Goal: Task Accomplishment & Management: Complete application form

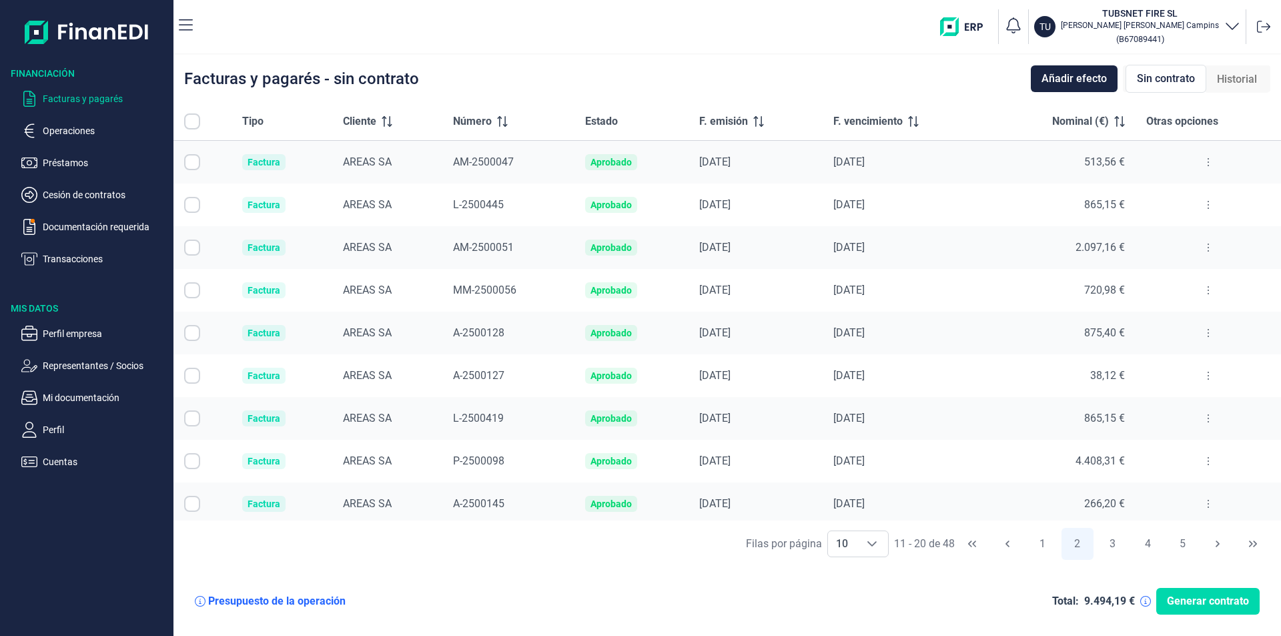
scroll to position [47, 0]
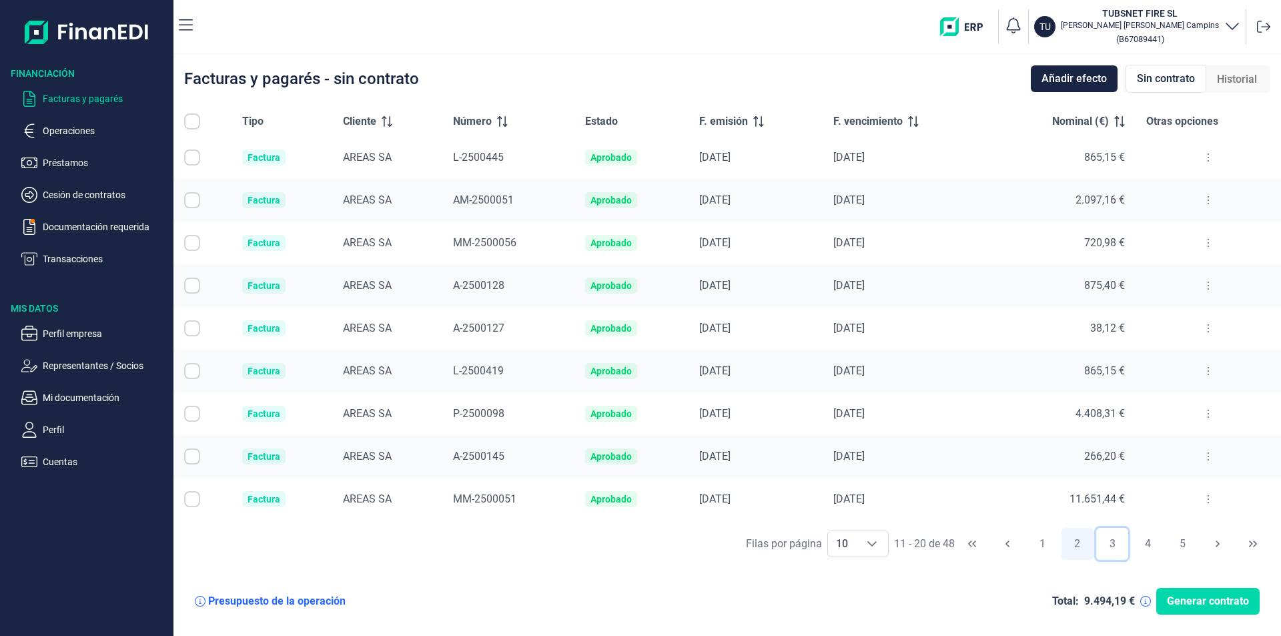
click at [1117, 546] on button "3" at bounding box center [1112, 544] width 32 height 32
click at [1204, 493] on button at bounding box center [1209, 499] width 24 height 21
click at [1181, 533] on span "Ver detalle de la factura" at bounding box center [1154, 532] width 97 height 13
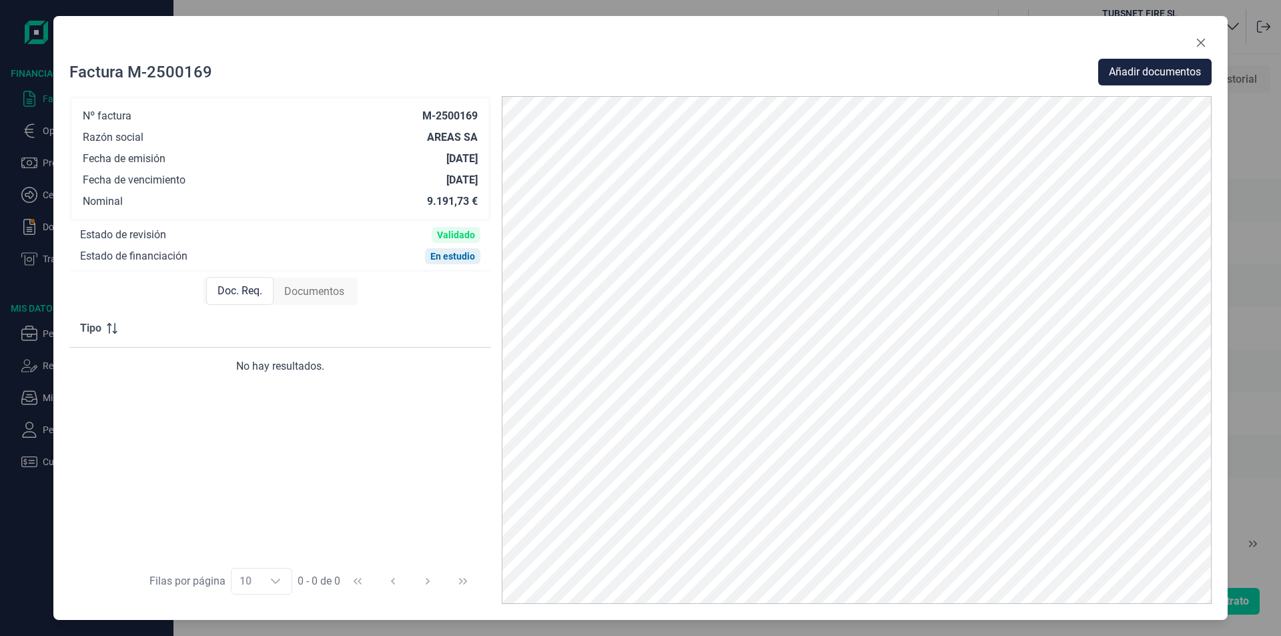
drag, startPoint x: 427, startPoint y: 463, endPoint x: 443, endPoint y: 475, distance: 20.0
click at [429, 466] on div "Tipo No hay resultados." at bounding box center [280, 434] width 422 height 249
drag, startPoint x: 1205, startPoint y: 39, endPoint x: 1135, endPoint y: 153, distance: 134.1
click at [1205, 39] on icon "Close" at bounding box center [1201, 43] width 9 height 9
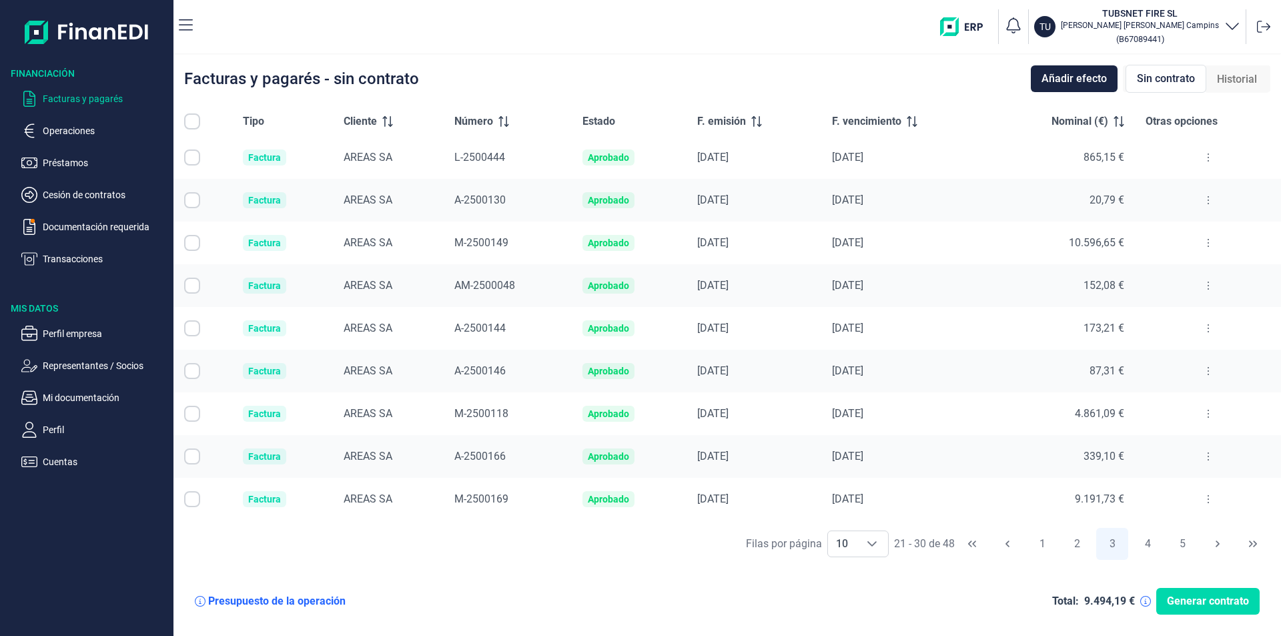
click at [192, 499] on input "Row Selected null" at bounding box center [192, 499] width 16 height 16
checkbox input "true"
click at [1207, 499] on icon at bounding box center [1208, 499] width 3 height 11
click at [1023, 20] on icon "button" at bounding box center [1013, 25] width 19 height 19
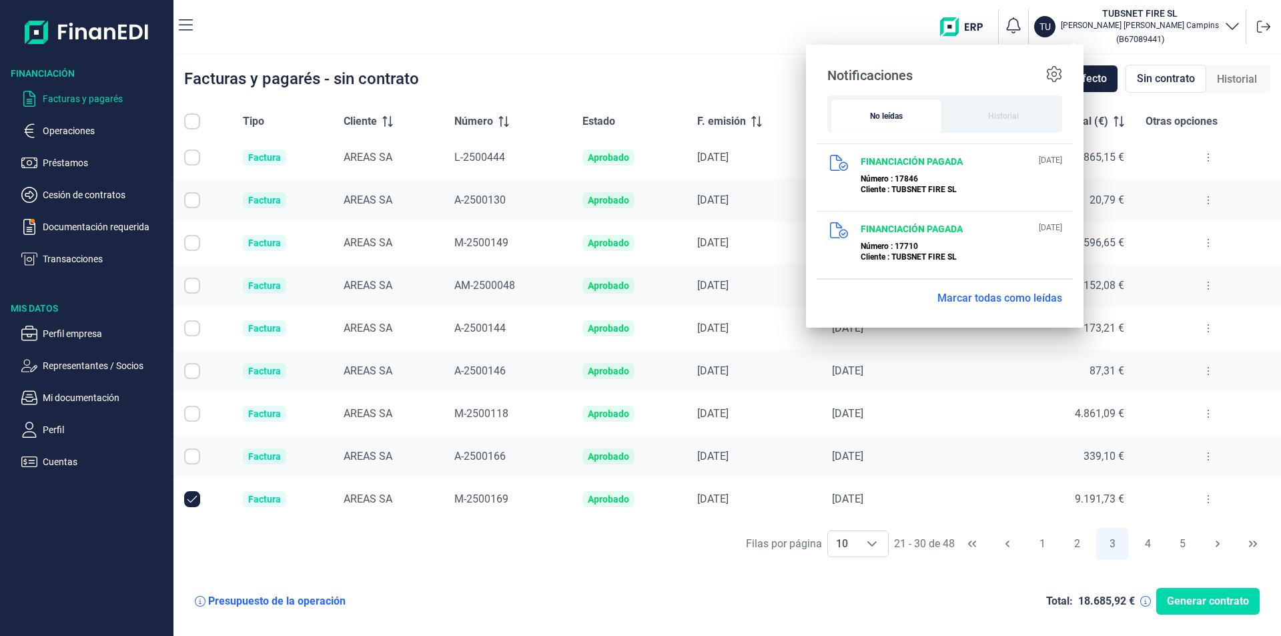
drag, startPoint x: 975, startPoint y: 36, endPoint x: 928, endPoint y: 19, distance: 50.5
click at [971, 35] on div "TU TUBSNET FIRE [PERSON_NAME] Campins ( B67089441 )" at bounding box center [740, 26] width 1072 height 43
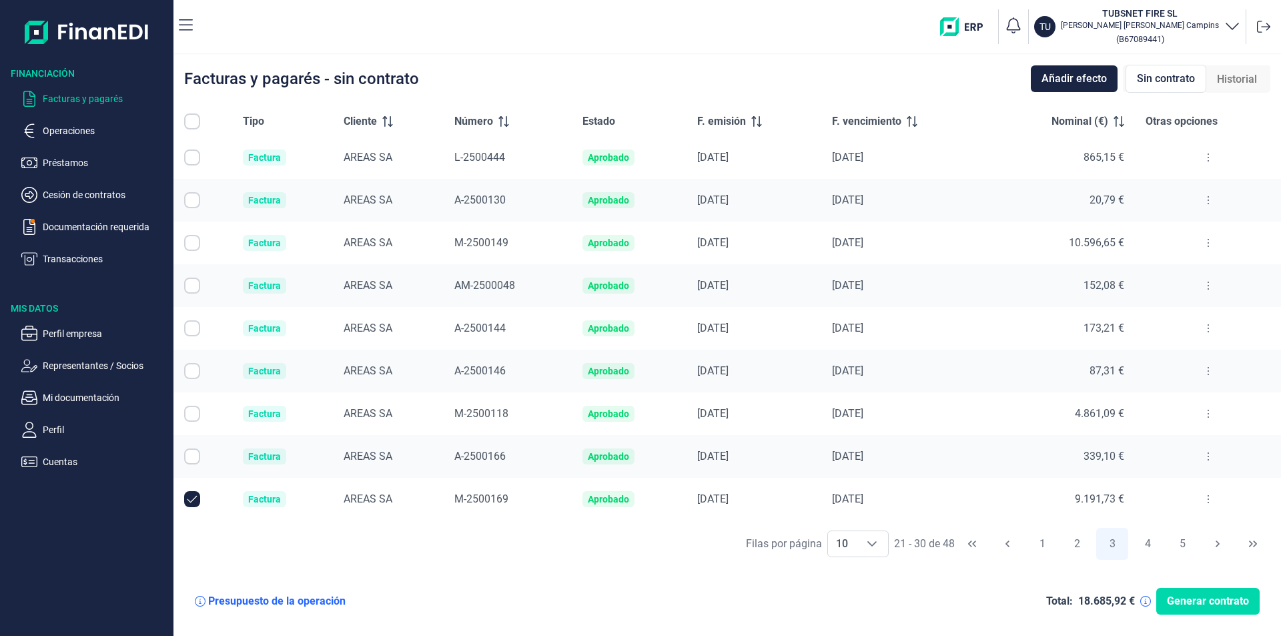
click at [1227, 29] on icon "button" at bounding box center [1233, 25] width 16 height 16
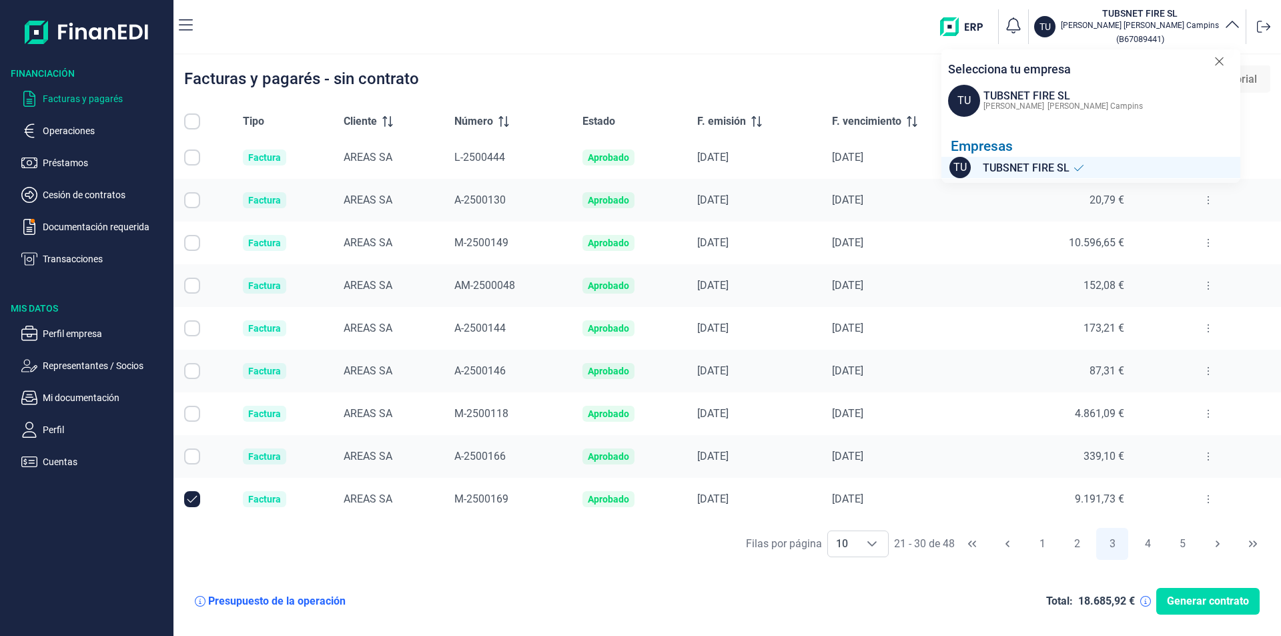
click at [659, 37] on div "TU TUBSNET FIRE [PERSON_NAME] Campins ( B67089441 ) Selecciona tu empresa TU TU…" at bounding box center [740, 26] width 1072 height 43
click at [1205, 503] on button at bounding box center [1209, 499] width 24 height 21
click at [1134, 536] on span "Ver detalle de la factura" at bounding box center [1154, 532] width 97 height 13
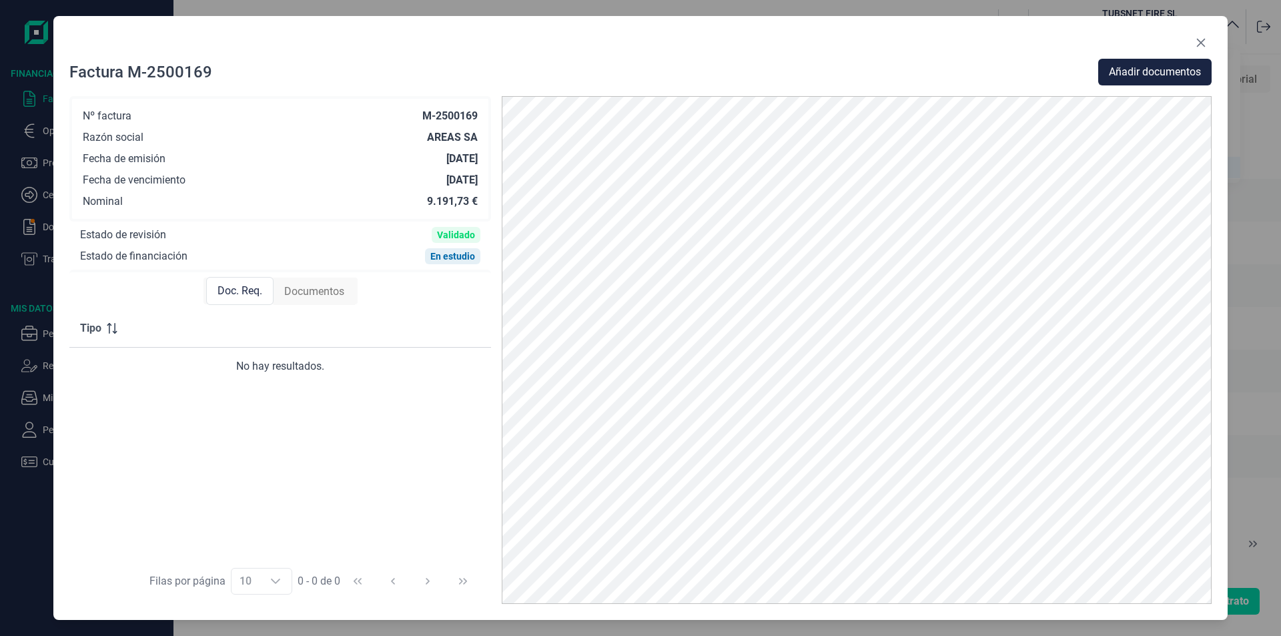
click at [893, 67] on div "Factura M-2500169 Añadir documentos" at bounding box center [640, 72] width 1143 height 27
click at [1201, 43] on icon "Close" at bounding box center [1201, 43] width 9 height 9
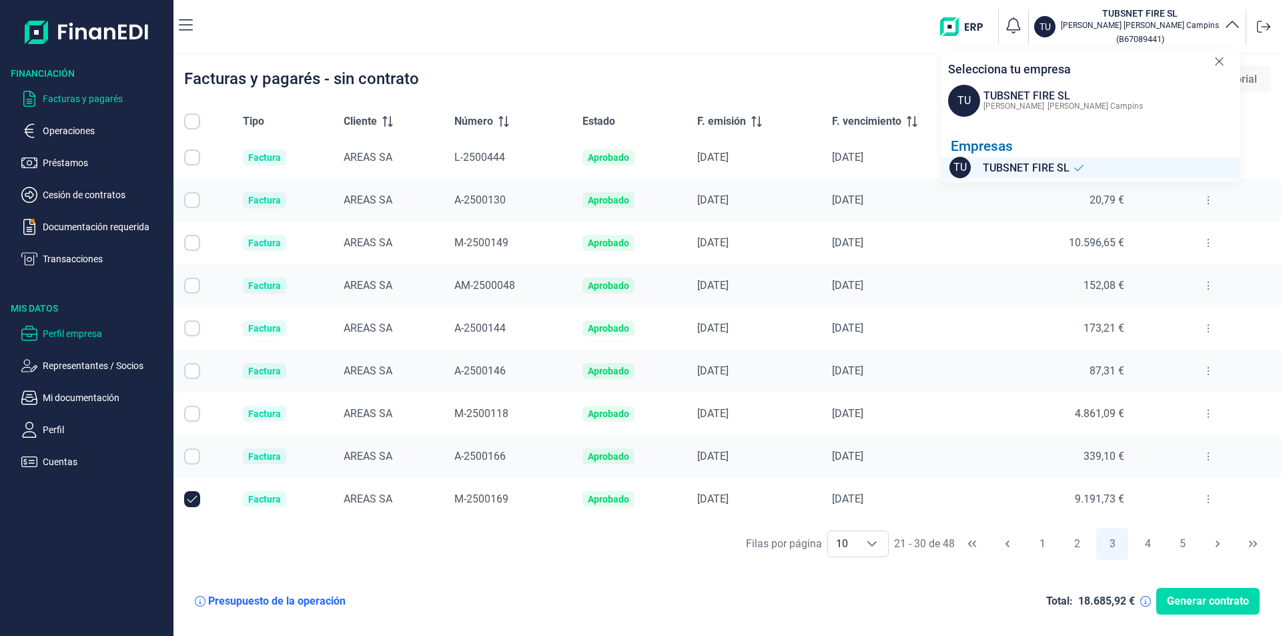
click at [73, 339] on p "Perfil empresa" at bounding box center [105, 334] width 125 height 16
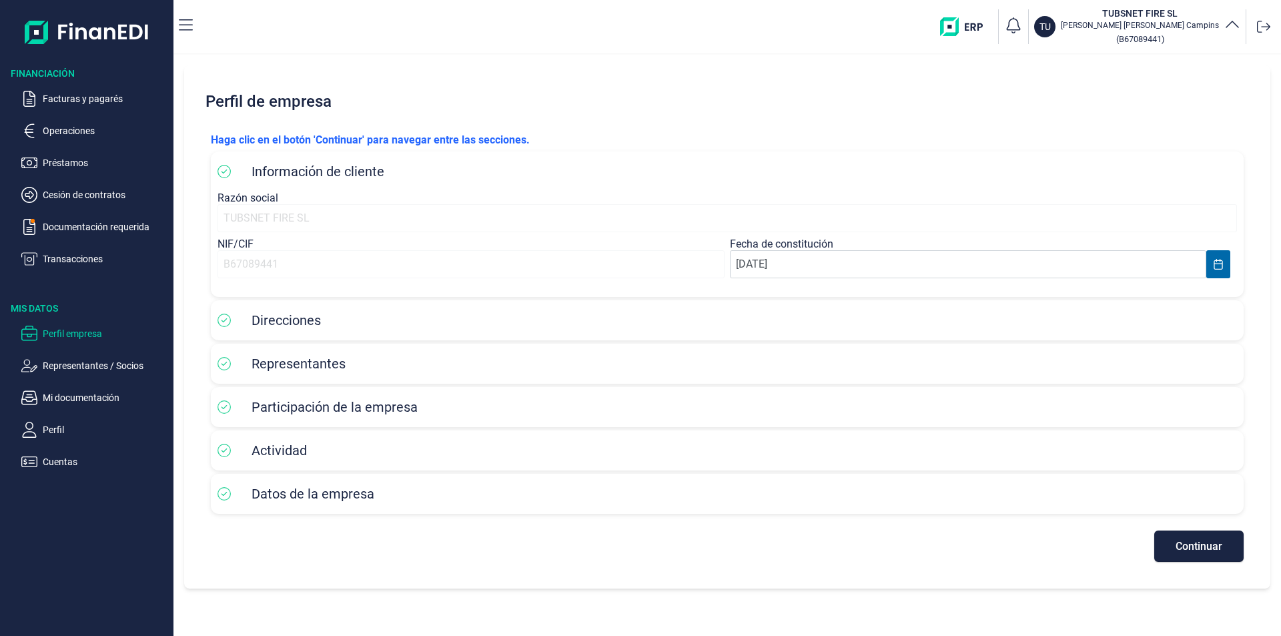
drag, startPoint x: 178, startPoint y: 276, endPoint x: 184, endPoint y: 254, distance: 22.7
drag, startPoint x: 184, startPoint y: 254, endPoint x: 291, endPoint y: 87, distance: 197.9
click at [291, 87] on h2 "Perfil de empresa" at bounding box center [727, 101] width 1054 height 40
click at [1225, 29] on icon "button" at bounding box center [1233, 25] width 16 height 16
click at [1233, 31] on icon "button" at bounding box center [1233, 25] width 16 height 16
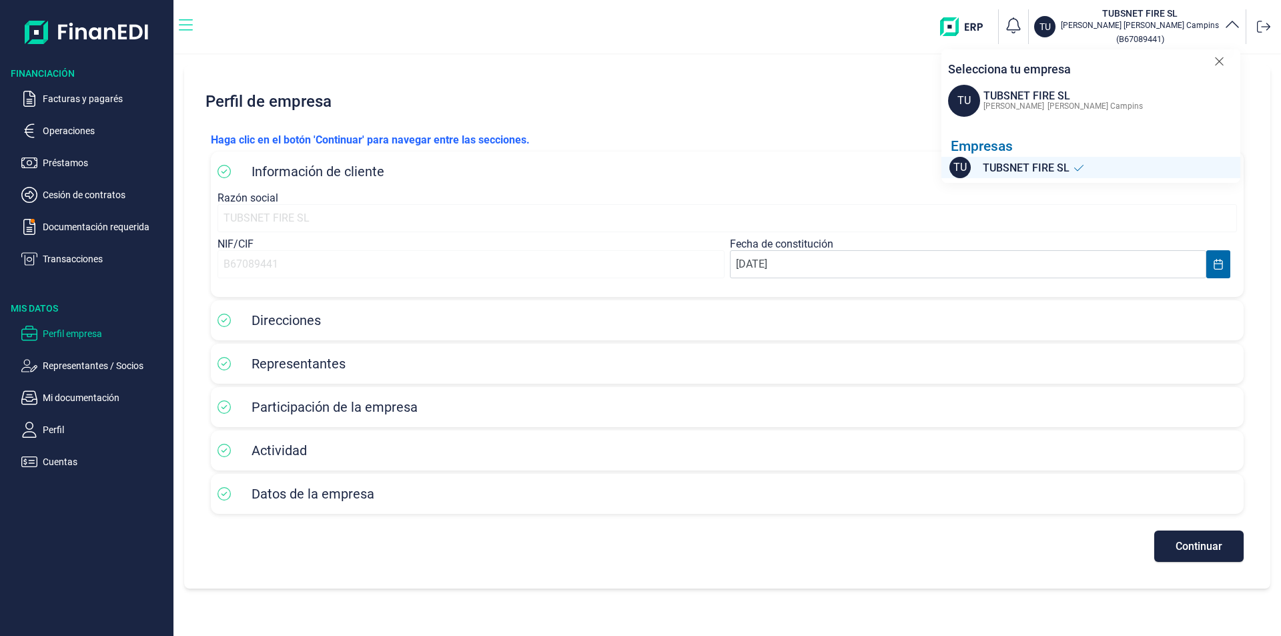
click at [187, 20] on icon "button" at bounding box center [186, 24] width 14 height 11
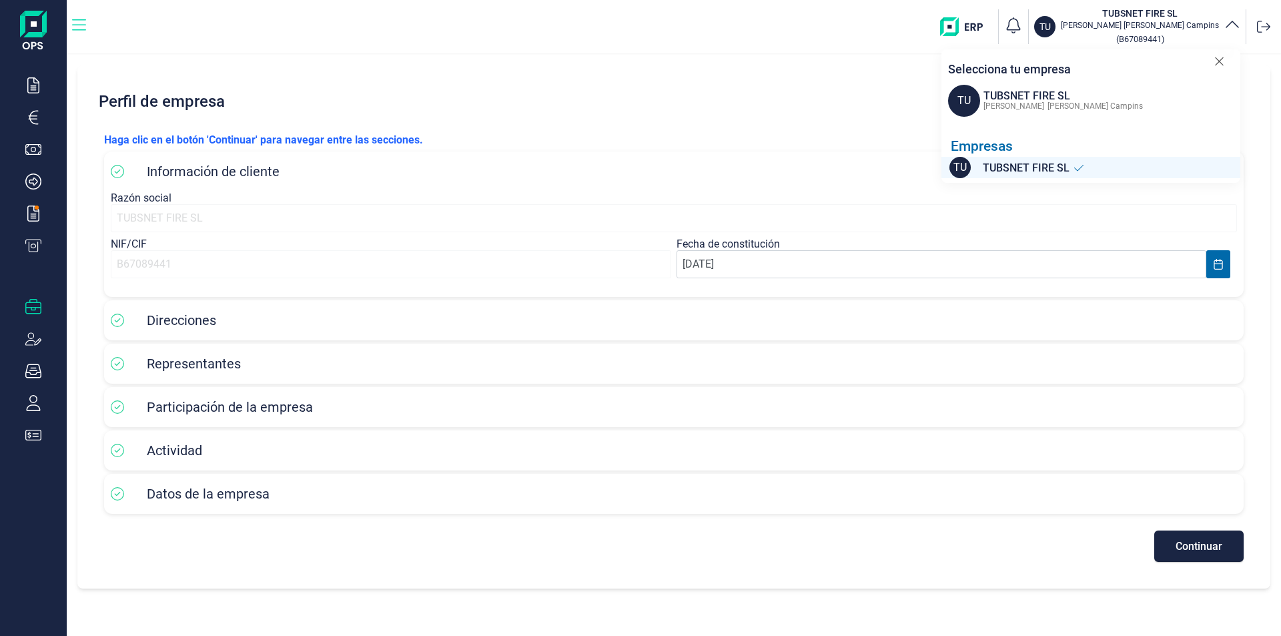
click at [77, 31] on icon "button" at bounding box center [79, 25] width 14 height 16
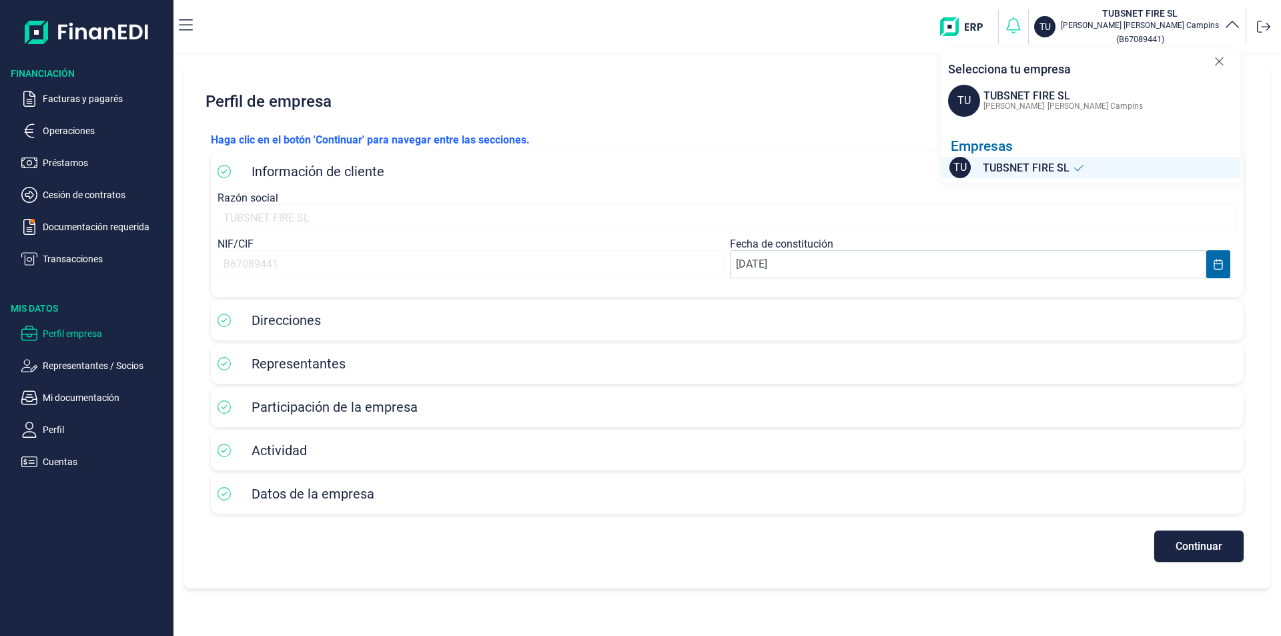
click at [1023, 25] on icon "button" at bounding box center [1013, 25] width 19 height 19
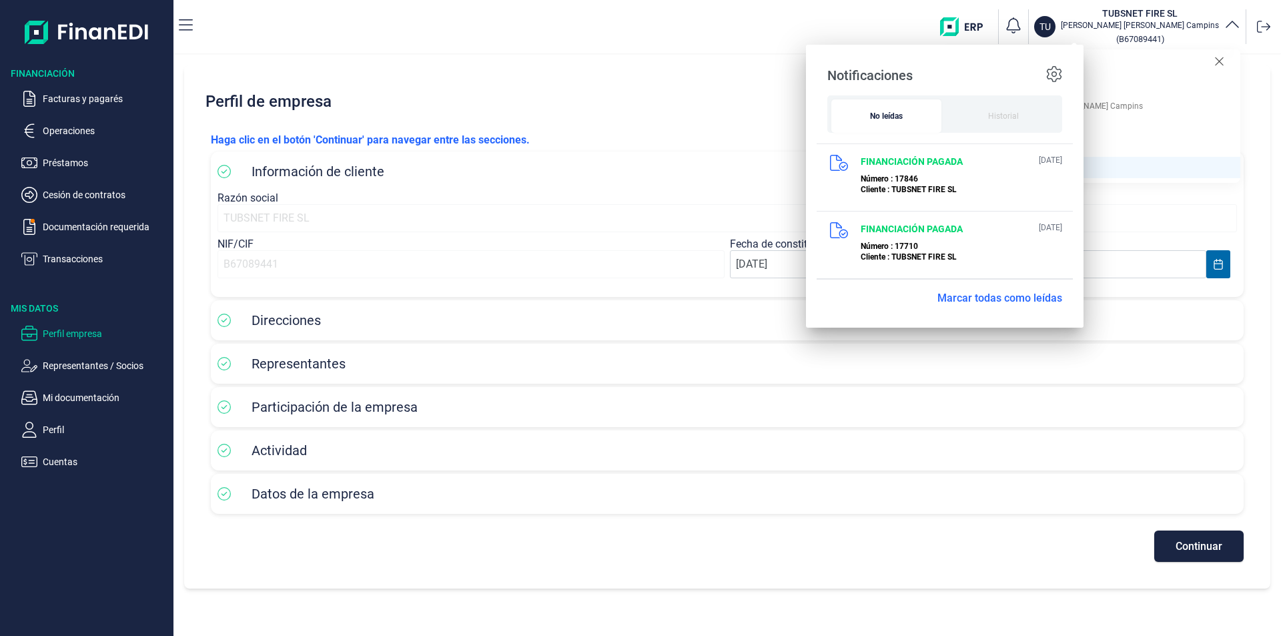
click at [993, 26] on img "button" at bounding box center [966, 26] width 53 height 19
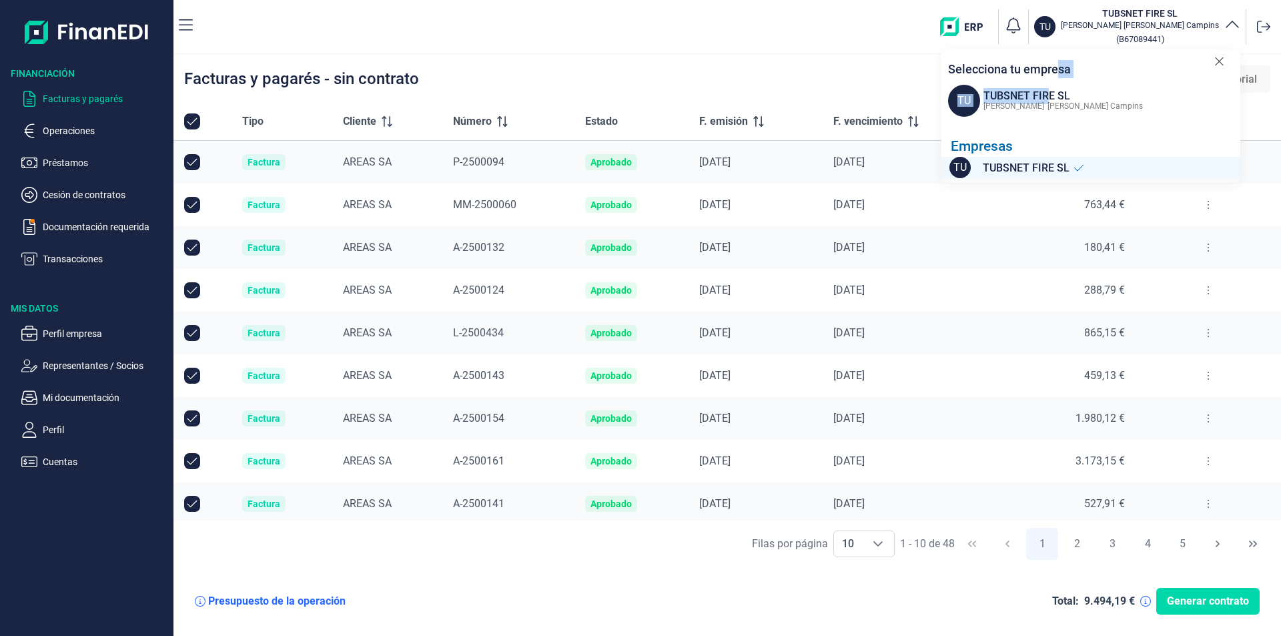
click at [1046, 80] on div "Selecciona tu empresa TU TUBSNET FIRE SL Alexander Garrido Campins Empresas TU …" at bounding box center [1091, 113] width 299 height 129
click at [982, 97] on div "Alexander Garrido Campins" at bounding box center [1061, 105] width 163 height 16
click at [959, 100] on span "TU" at bounding box center [964, 101] width 32 height 32
click at [996, 96] on div "TUBSNET FIRE SL" at bounding box center [1064, 96] width 160 height 16
drag, startPoint x: 996, startPoint y: 96, endPoint x: 1059, endPoint y: 99, distance: 62.8
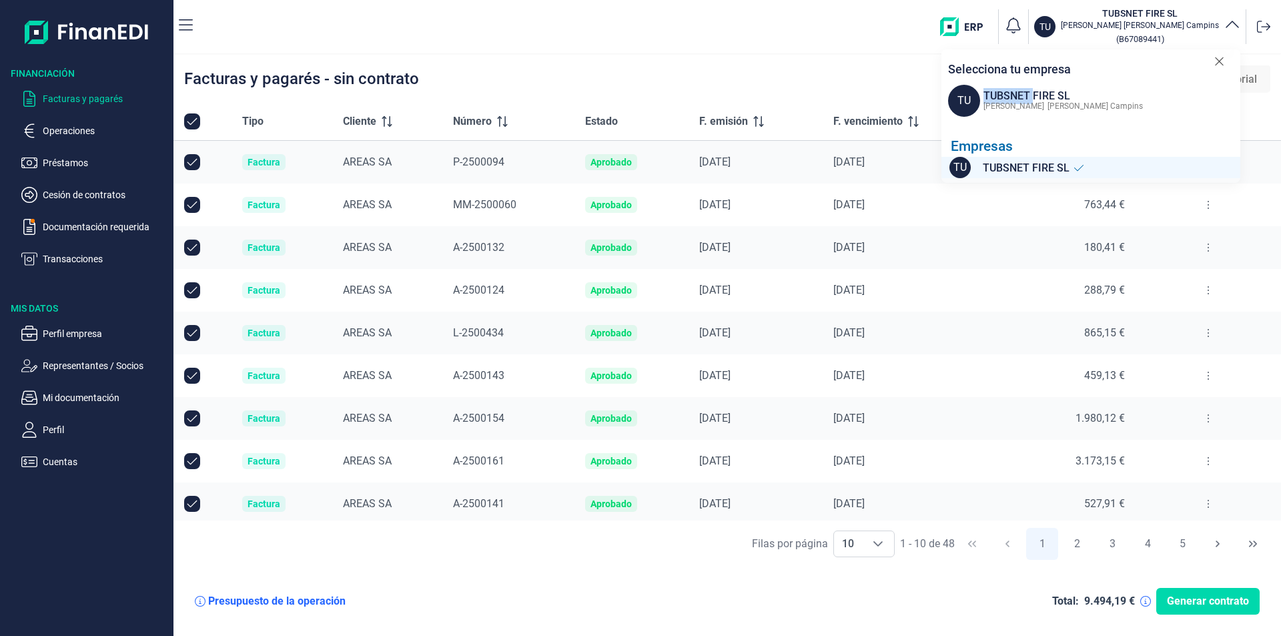
click at [1004, 96] on div "TUBSNET FIRE SL" at bounding box center [1064, 96] width 160 height 16
click at [997, 160] on div "TUBSNET FIRE SL" at bounding box center [1030, 167] width 108 height 19
click at [1082, 76] on div "Selecciona tu empresa" at bounding box center [1083, 63] width 283 height 29
click at [65, 330] on p "Perfil empresa" at bounding box center [105, 334] width 125 height 16
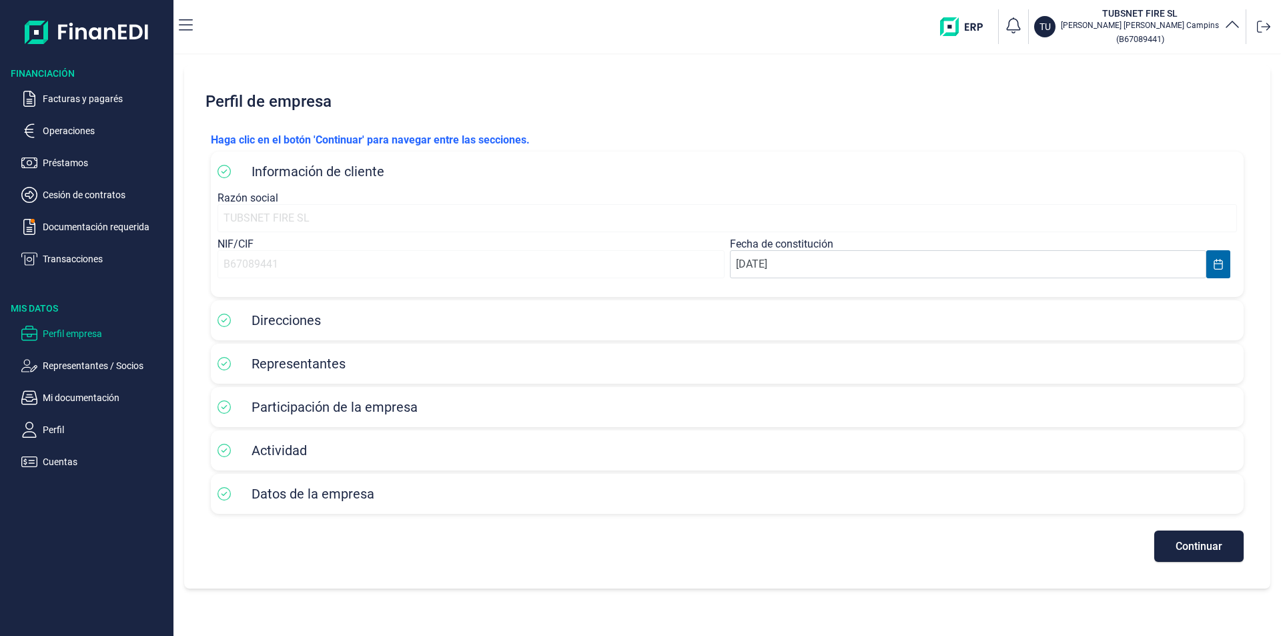
click at [238, 497] on span "Datos de la empresa" at bounding box center [296, 494] width 157 height 16
drag, startPoint x: 211, startPoint y: 490, endPoint x: 481, endPoint y: 485, distance: 270.3
click at [211, 489] on div "Datos de la empresa" at bounding box center [727, 494] width 1033 height 40
drag, startPoint x: 1163, startPoint y: 515, endPoint x: 1223, endPoint y: 536, distance: 64.4
click at [1213, 533] on div "Haga clic en el botón 'Continuar' para navegar entre las secciones. Información…" at bounding box center [727, 346] width 1054 height 451
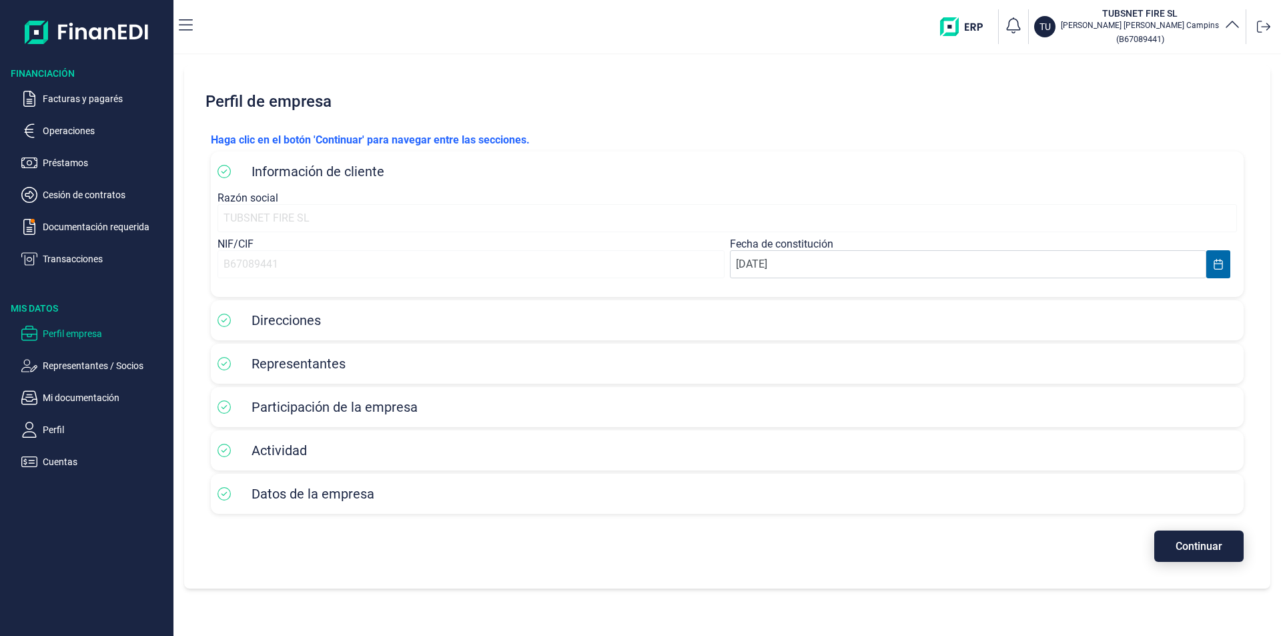
click at [1223, 541] on button "Continuar" at bounding box center [1199, 546] width 89 height 31
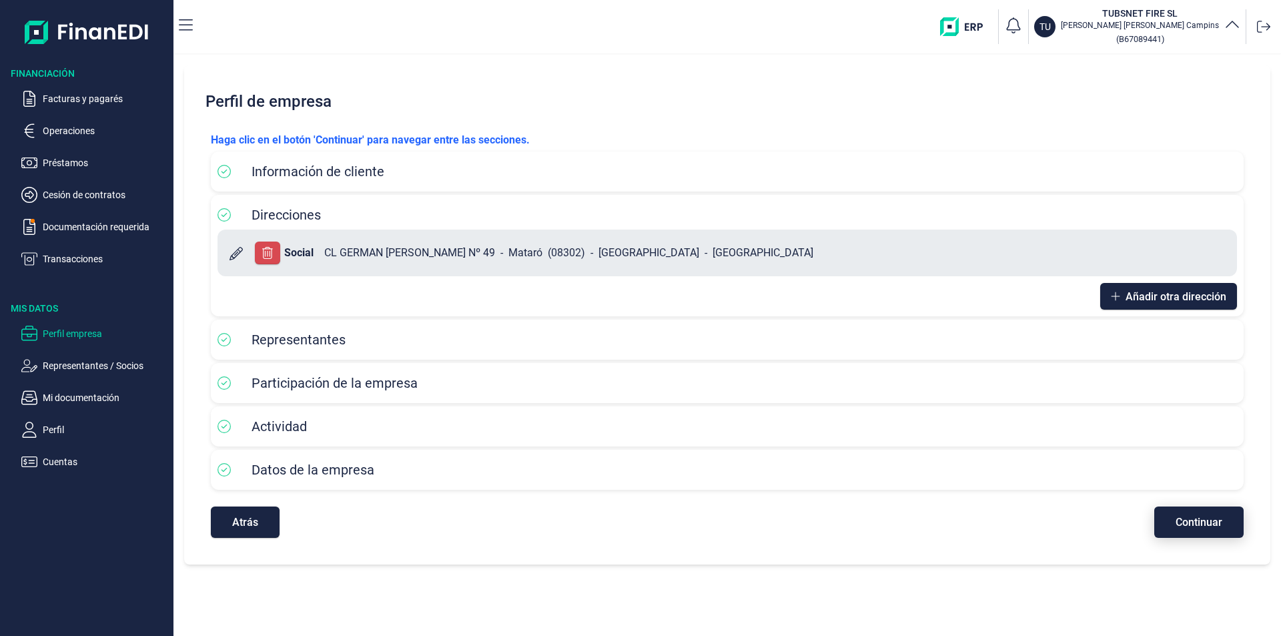
click at [1219, 526] on span "Continuar" at bounding box center [1199, 522] width 47 height 10
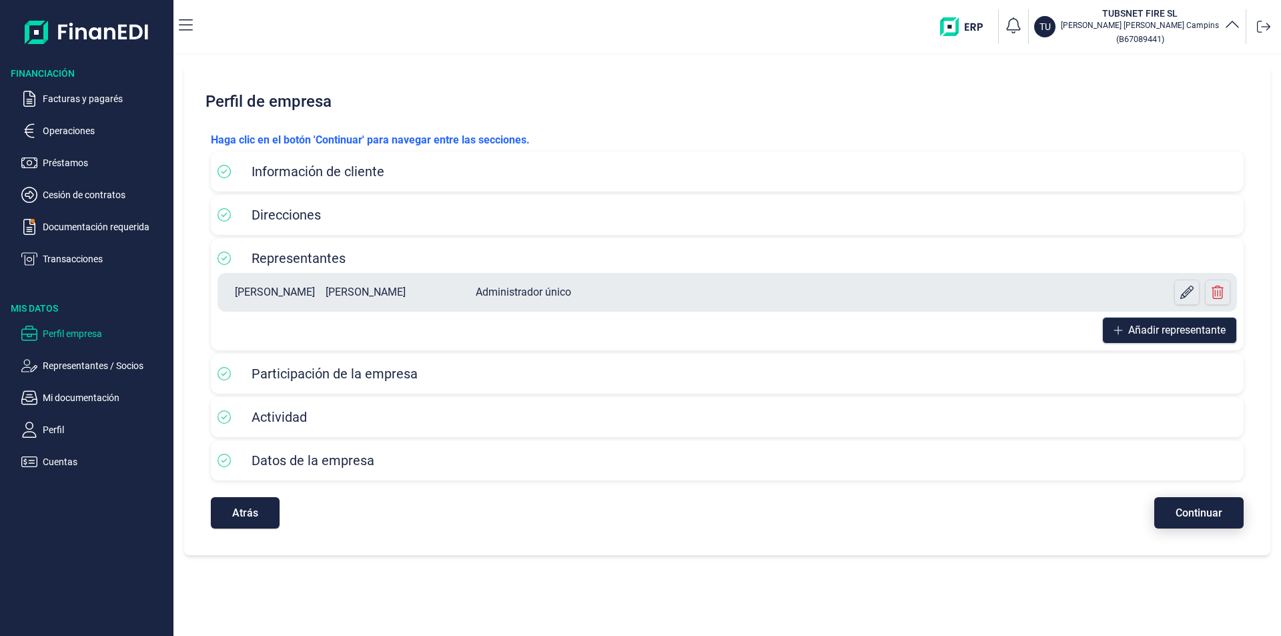
click at [1219, 526] on button "Continuar" at bounding box center [1199, 512] width 89 height 31
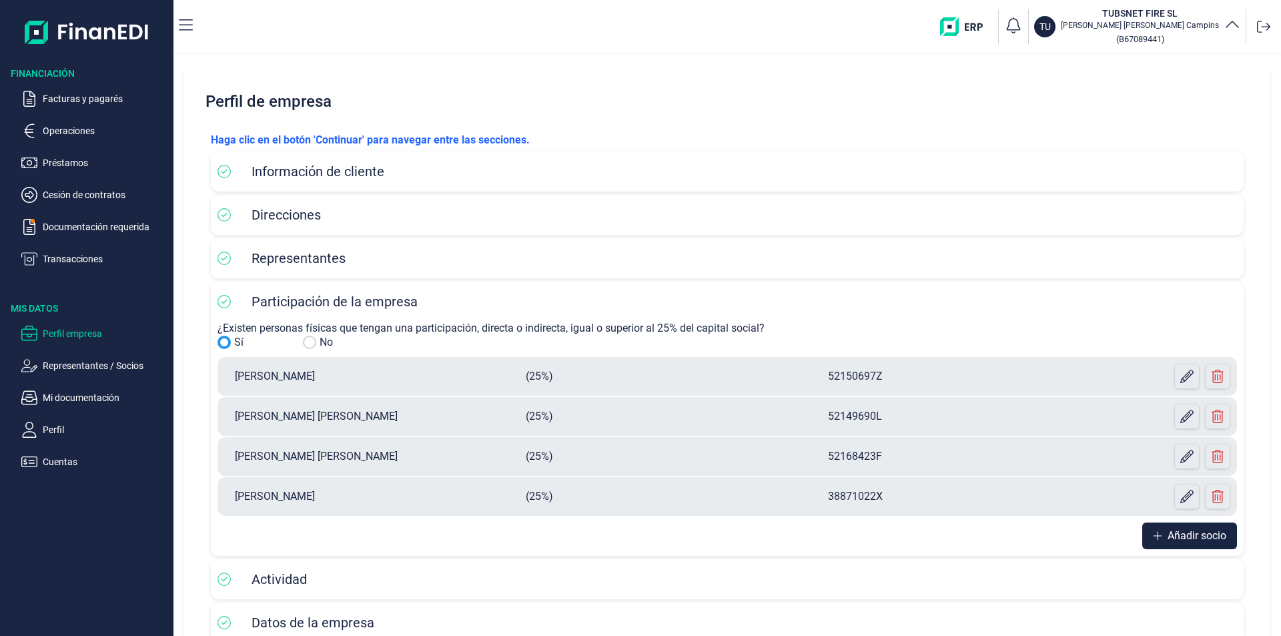
scroll to position [81, 0]
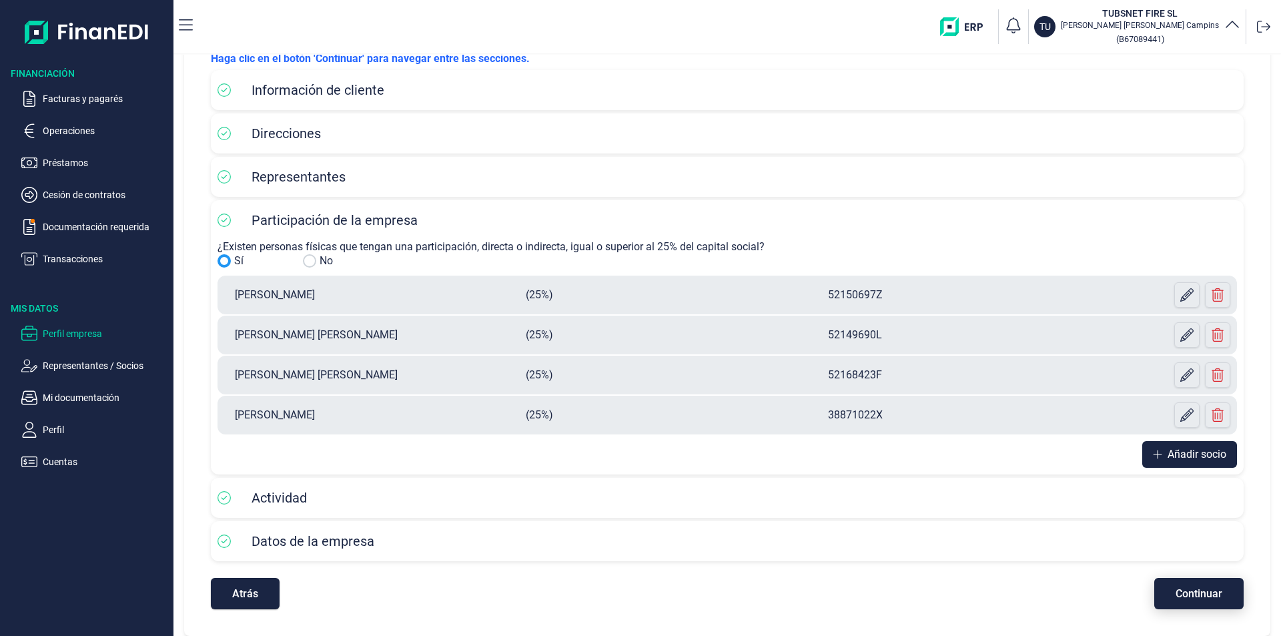
click at [1205, 586] on button "Continuar" at bounding box center [1199, 593] width 89 height 31
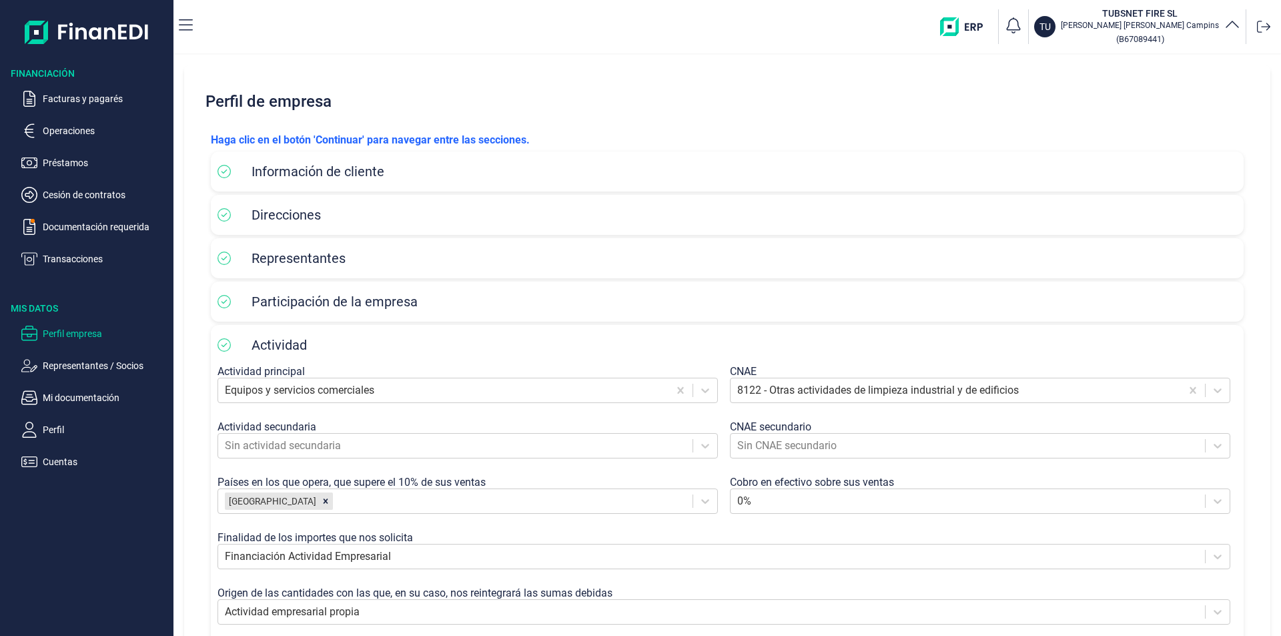
scroll to position [125, 0]
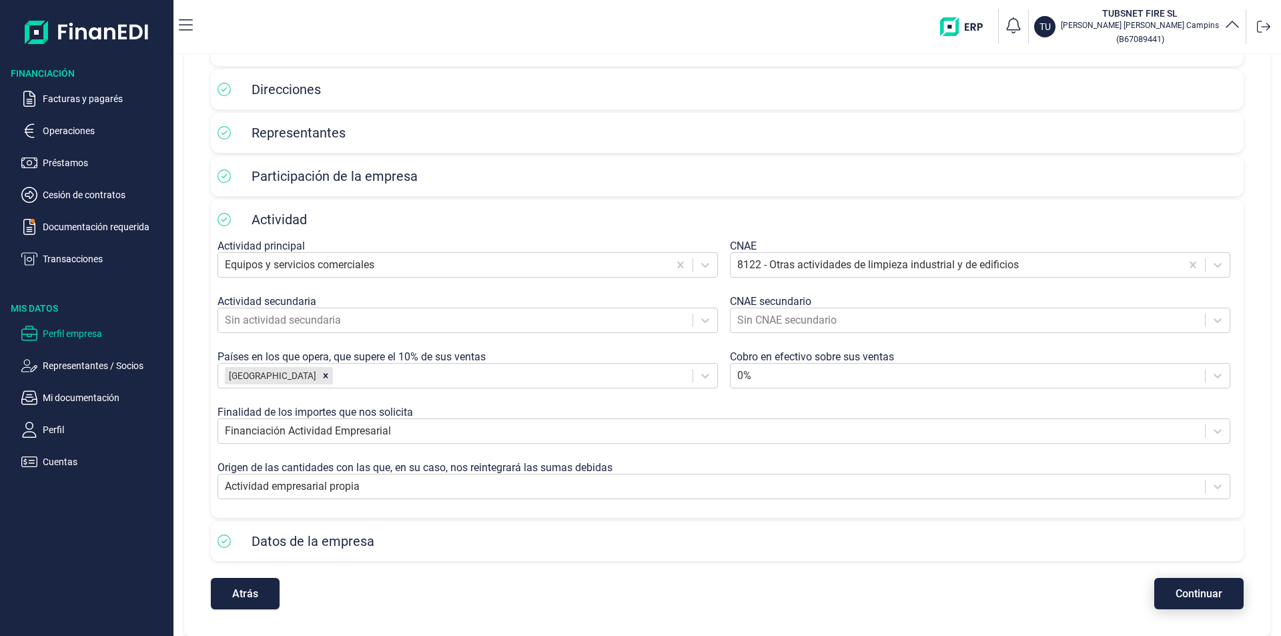
click at [1223, 601] on button "Continuar" at bounding box center [1199, 593] width 89 height 31
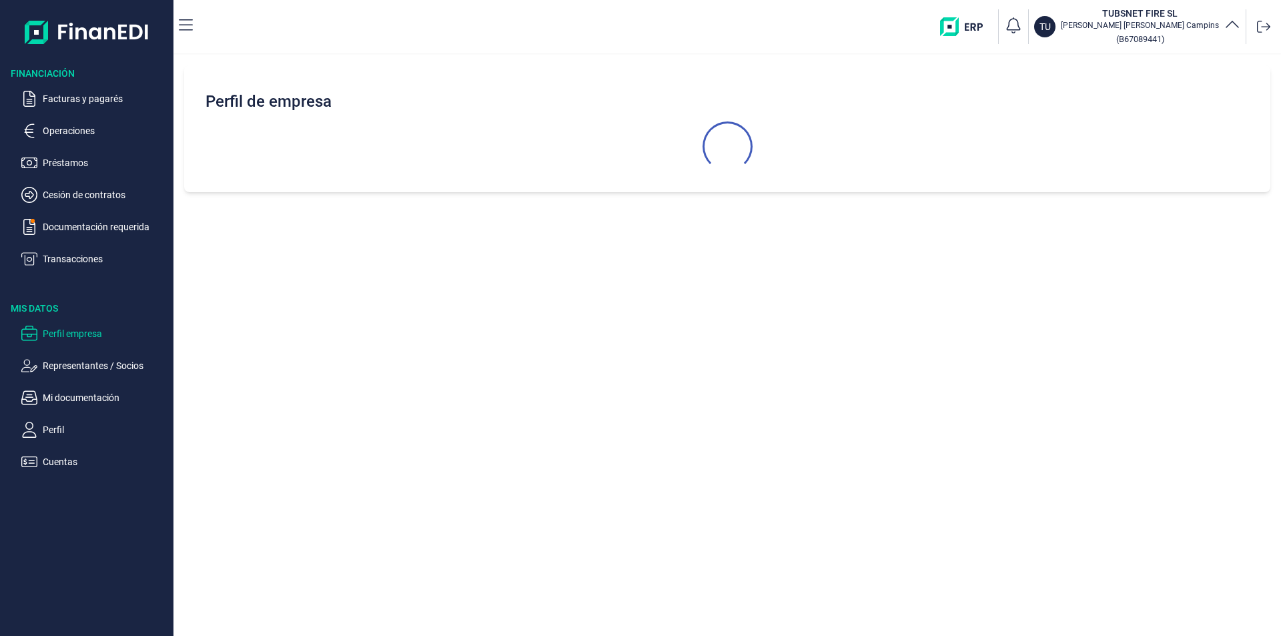
scroll to position [0, 0]
select select "ES"
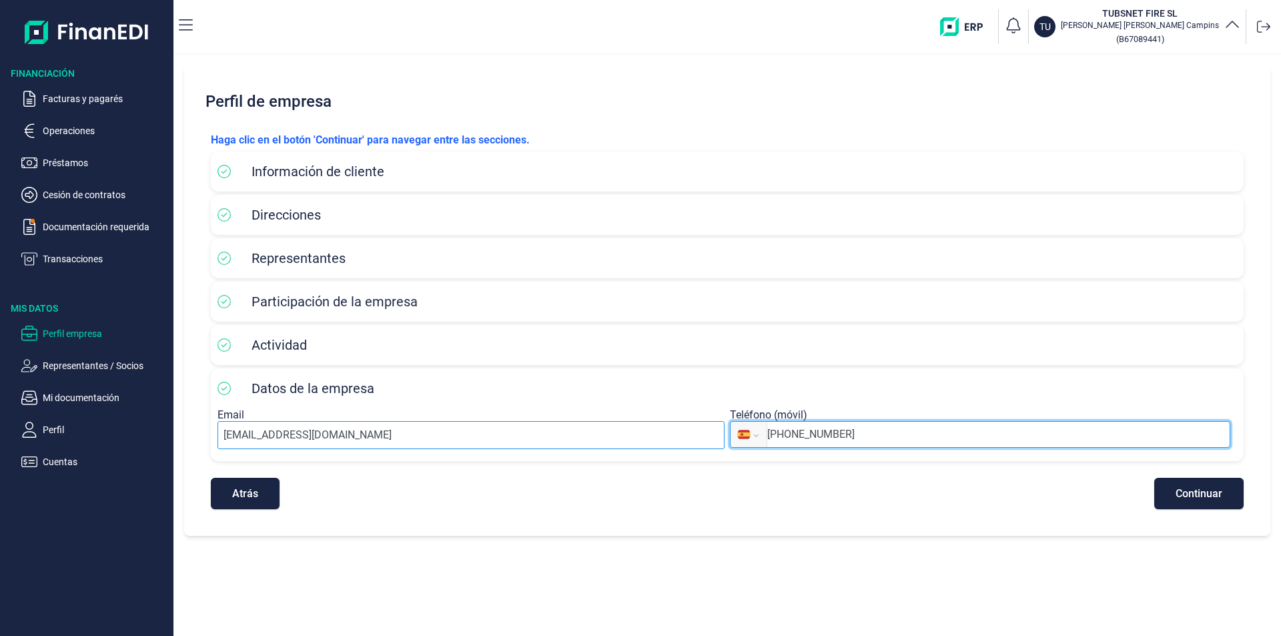
drag, startPoint x: 870, startPoint y: 437, endPoint x: 651, endPoint y: 432, distance: 218.3
click at [651, 432] on div "Email gestiona@tubsnet.com Teléfono (móvil) Internacional Afganistán Albania Al…" at bounding box center [728, 431] width 1020 height 46
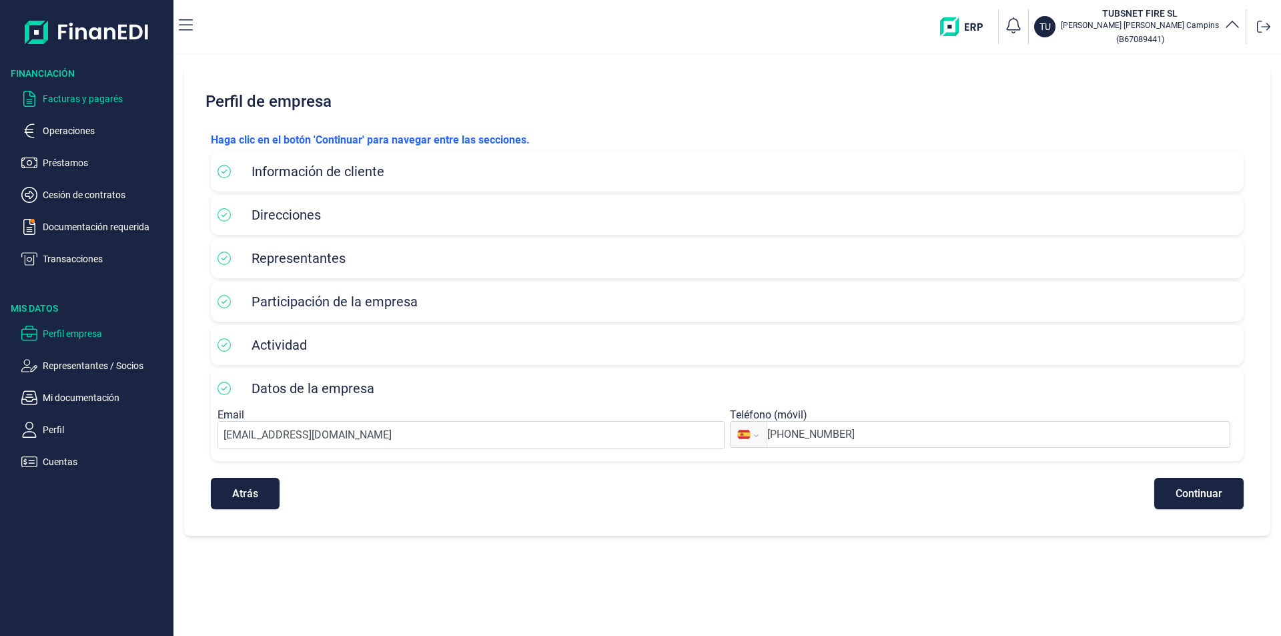
click at [63, 98] on p "Facturas y pagarés" at bounding box center [105, 99] width 125 height 16
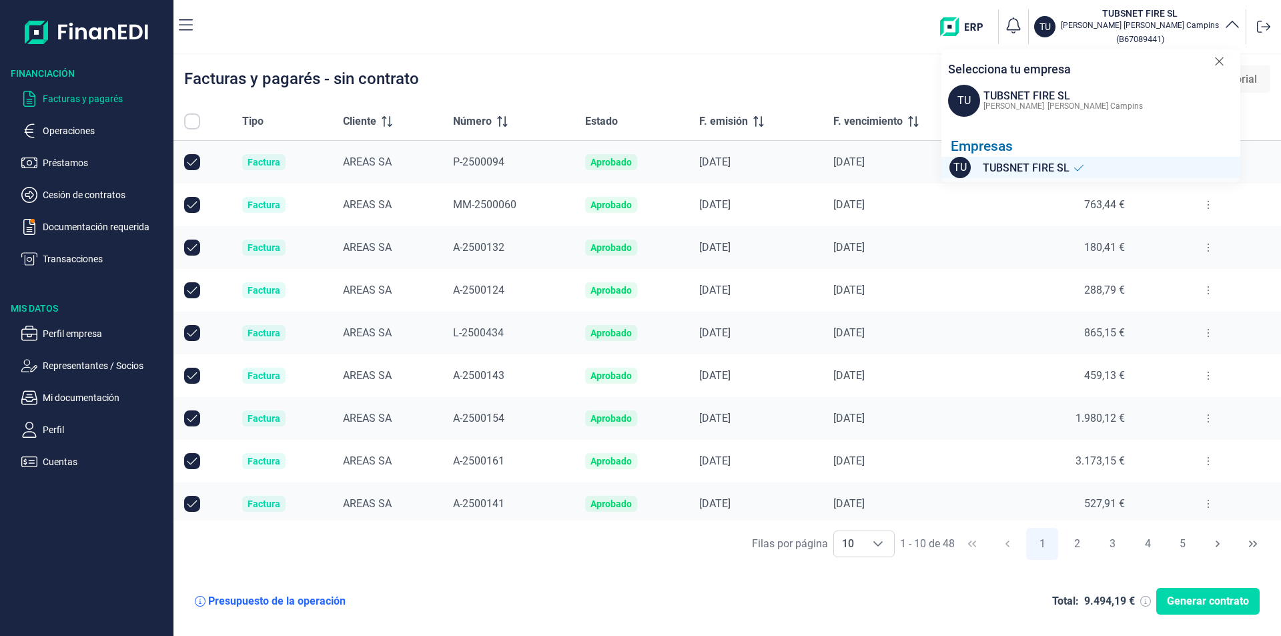
checkbox input "true"
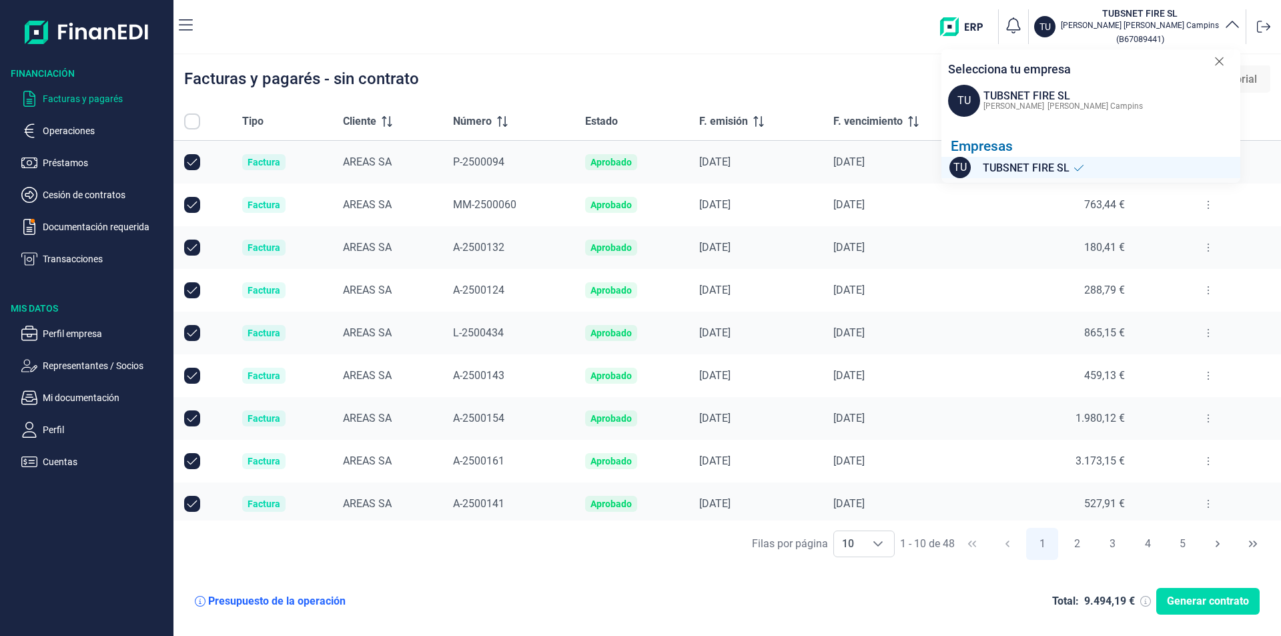
checkbox input "true"
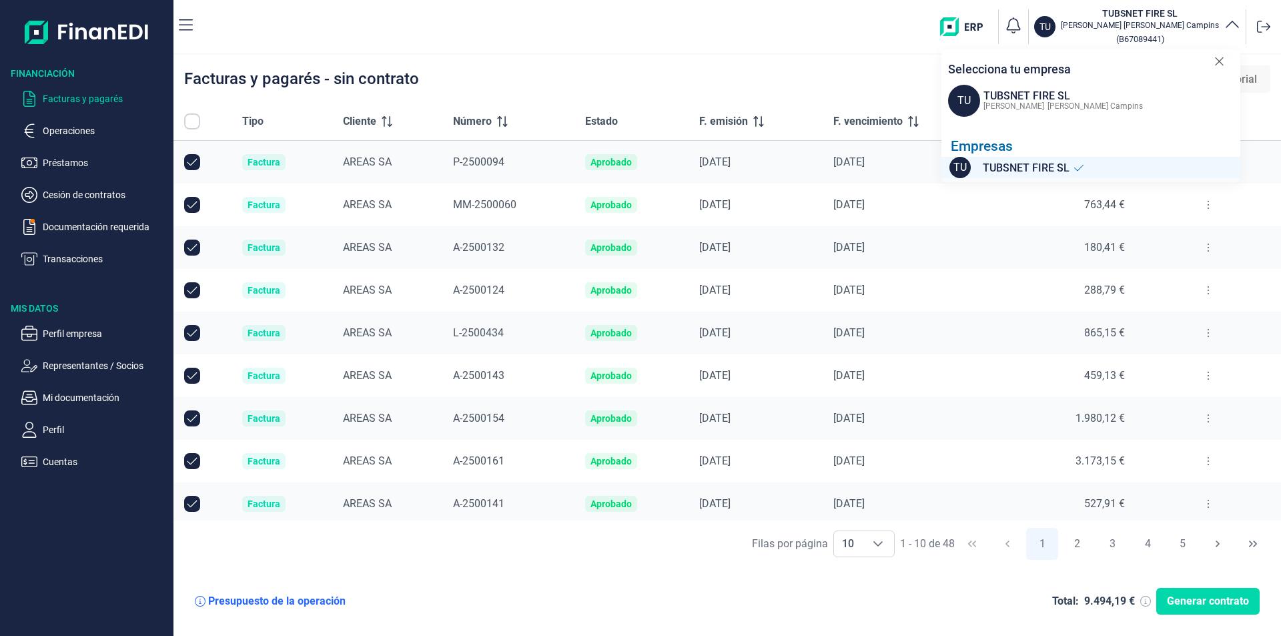
checkbox input "true"
click at [882, 24] on div "TU TUBSNET FIRE [PERSON_NAME] Campins ( B67089441 ) Selecciona tu empresa TU TU…" at bounding box center [740, 26] width 1072 height 43
click at [858, 36] on div "TU TUBSNET FIRE [PERSON_NAME] Campins ( B67089441 ) Selecciona tu empresa TU TU…" at bounding box center [740, 26] width 1072 height 43
click at [1191, 23] on p "Alexander Garrido Campins" at bounding box center [1140, 25] width 158 height 11
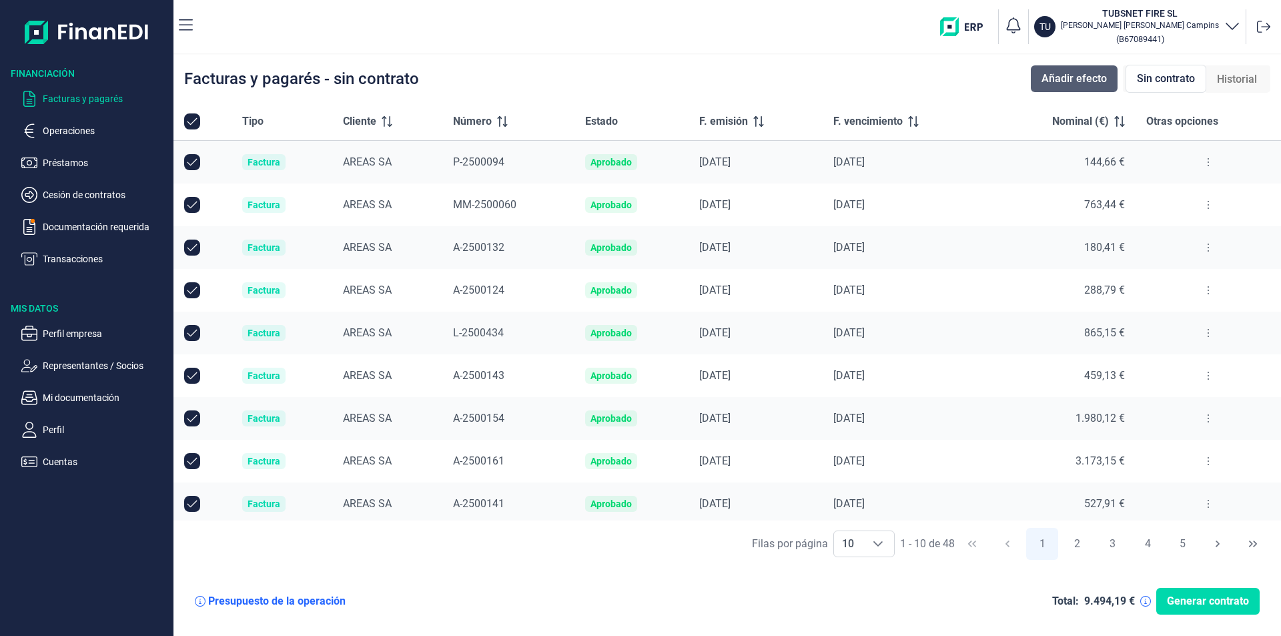
click at [1096, 73] on span "Añadir efecto" at bounding box center [1074, 79] width 65 height 16
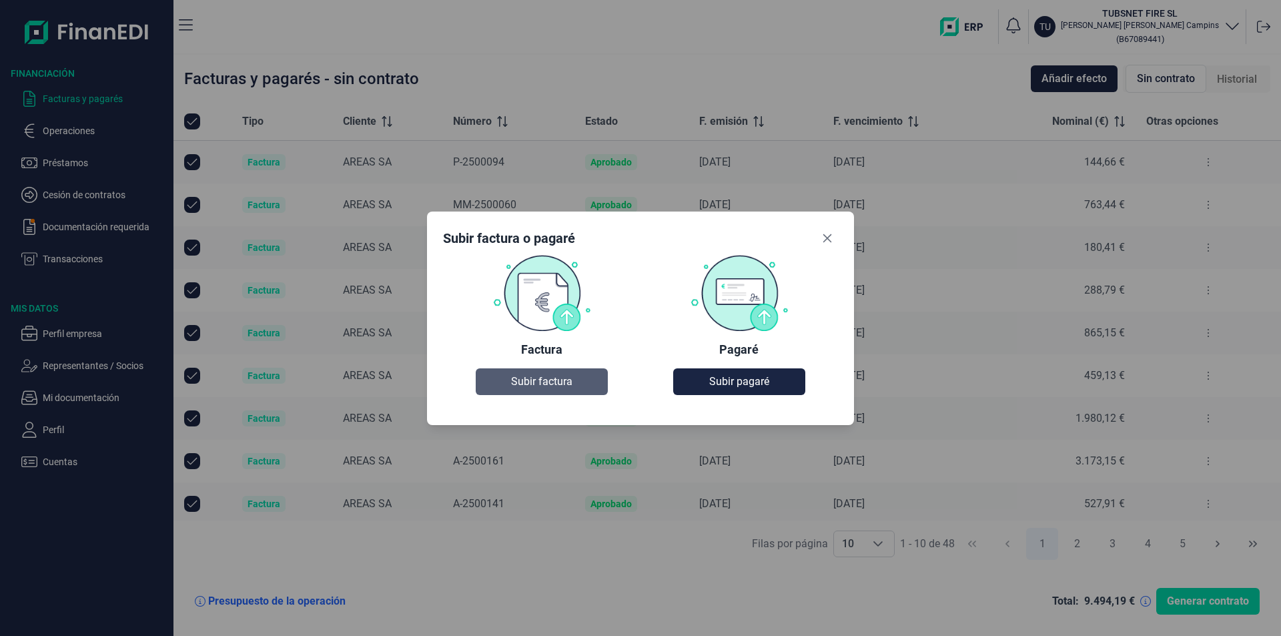
click at [571, 378] on span "Subir factura" at bounding box center [541, 382] width 61 height 16
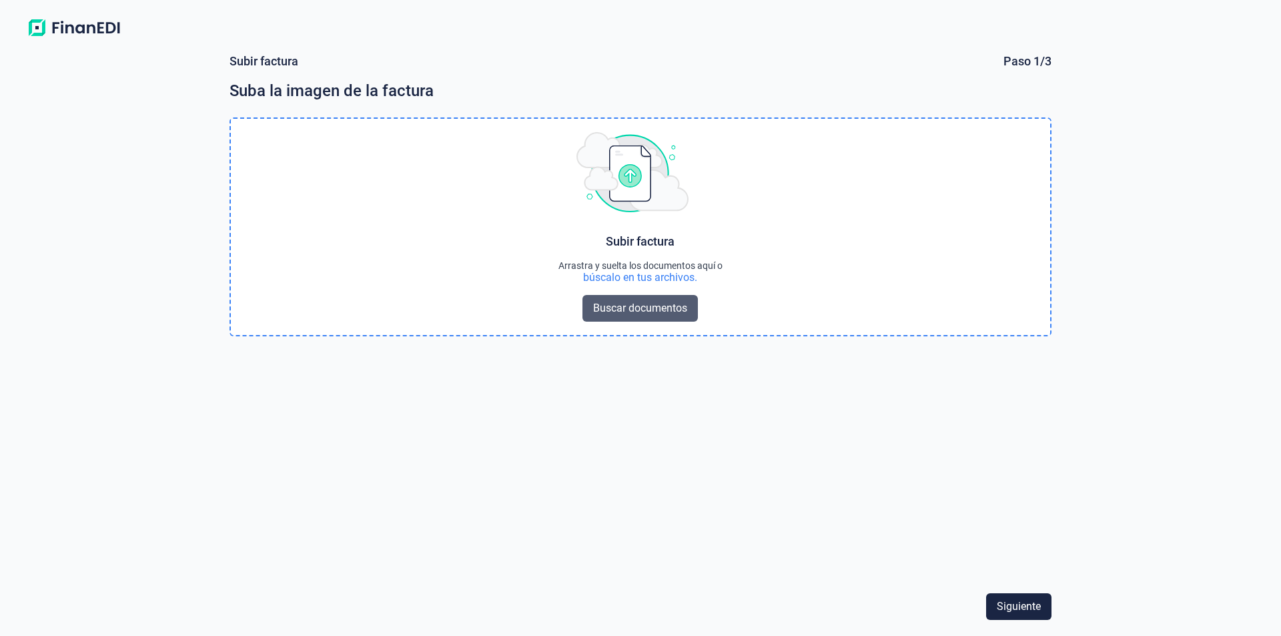
click at [627, 305] on span "Buscar documentos" at bounding box center [640, 308] width 94 height 16
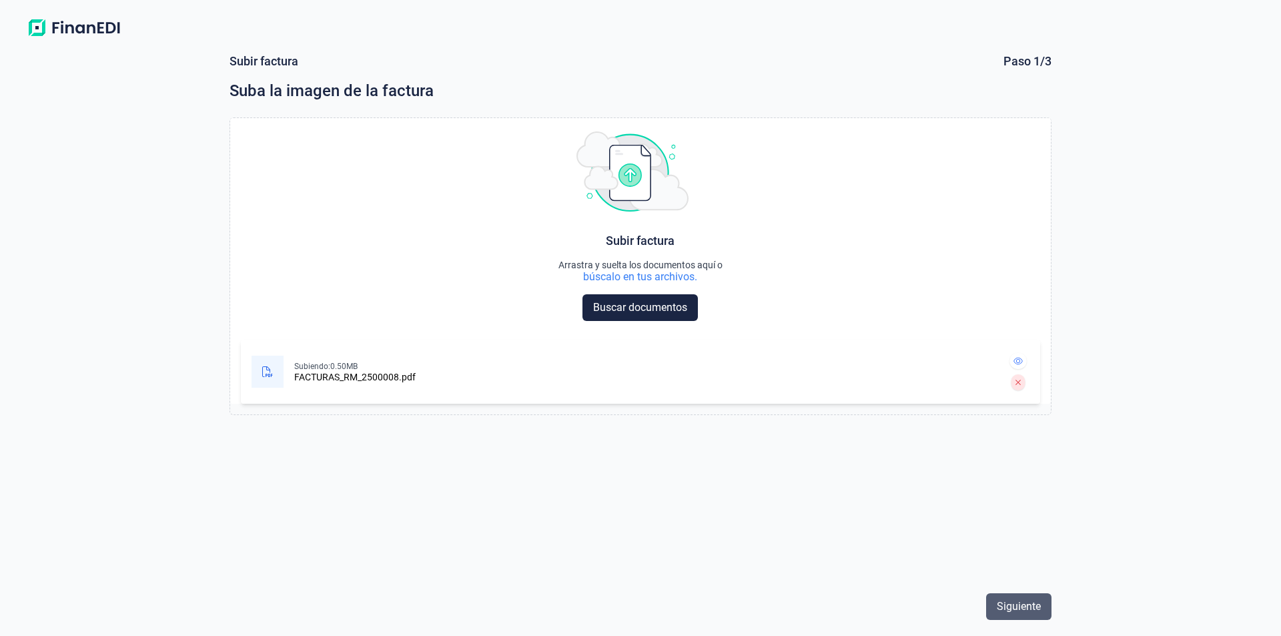
click at [1036, 604] on span "Siguiente" at bounding box center [1019, 607] width 44 height 16
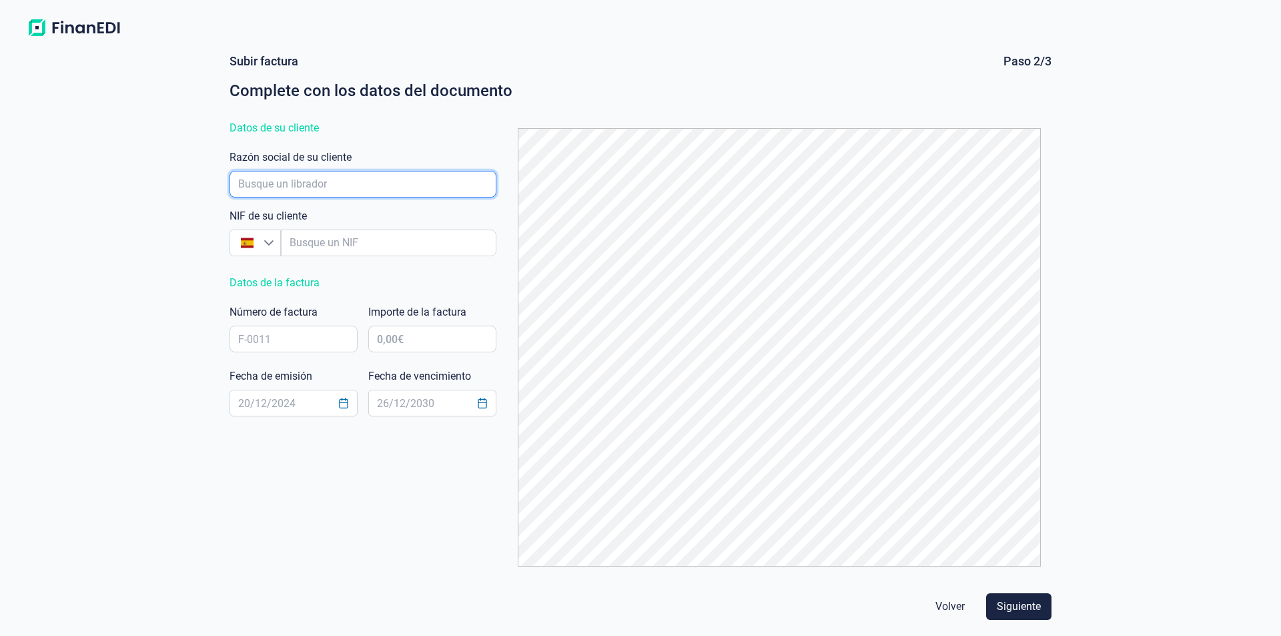
click at [319, 183] on input "empresaAutocomplete" at bounding box center [363, 184] width 267 height 27
type input "a"
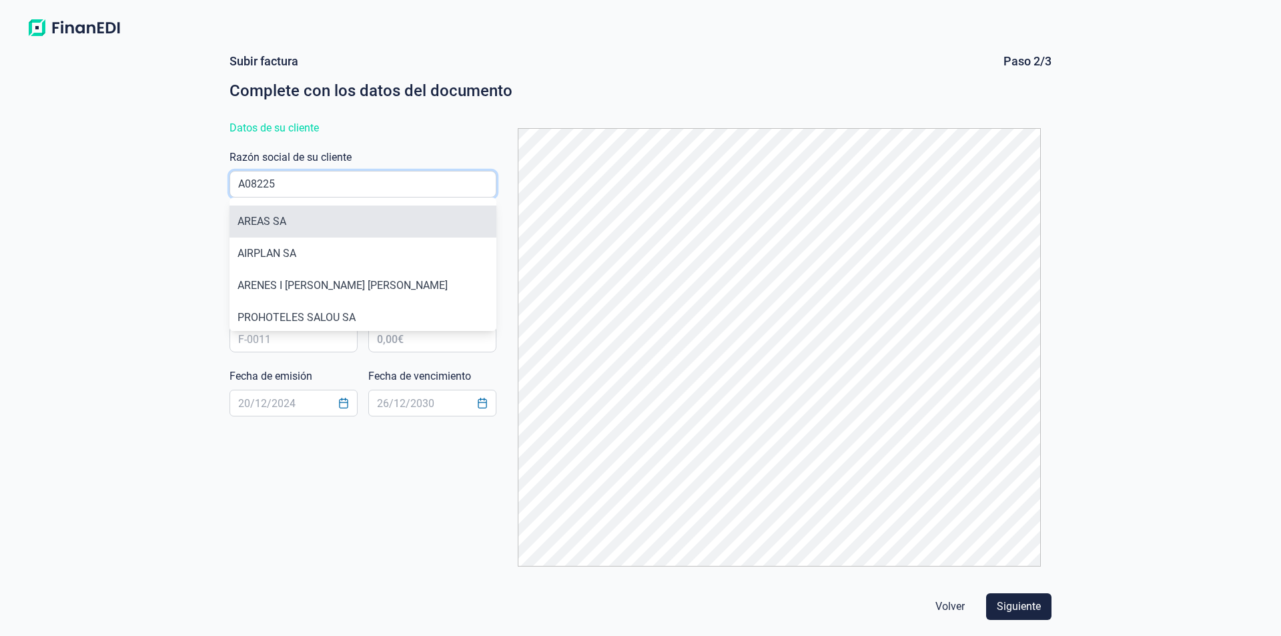
type input "A08225"
click at [293, 216] on li "AREAS SA" at bounding box center [363, 222] width 267 height 32
type input "A08225013"
type input "AREAS SA"
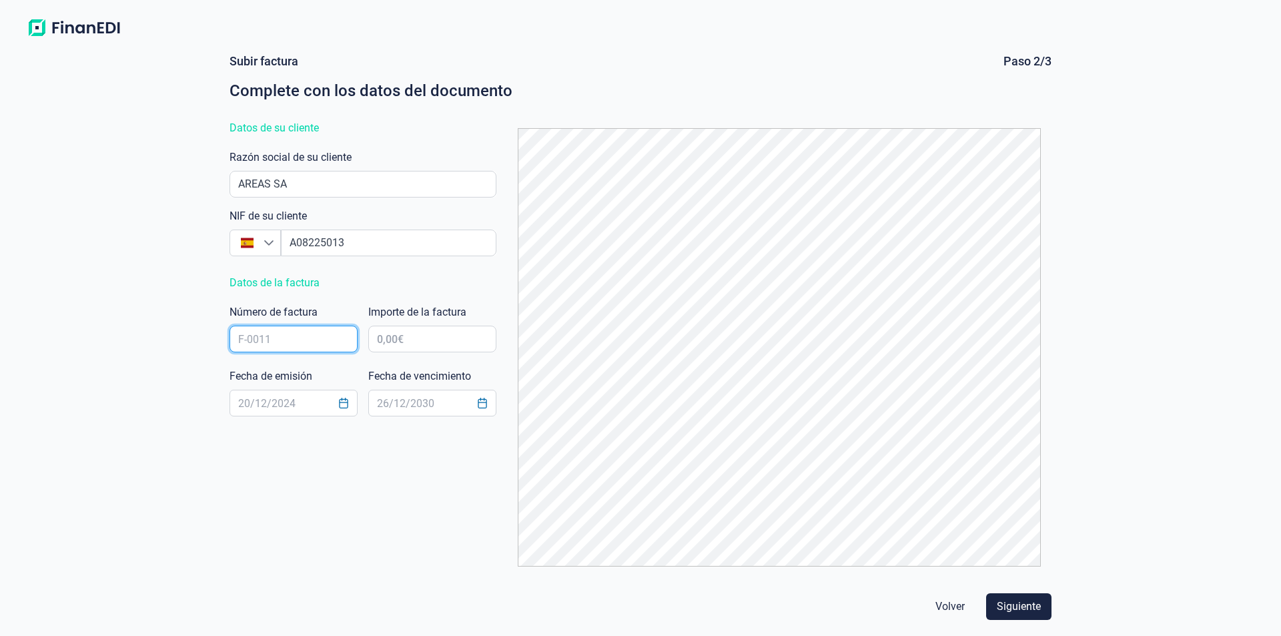
click at [278, 335] on input "text" at bounding box center [294, 339] width 128 height 27
type input "RM-2500008"
type input "-"
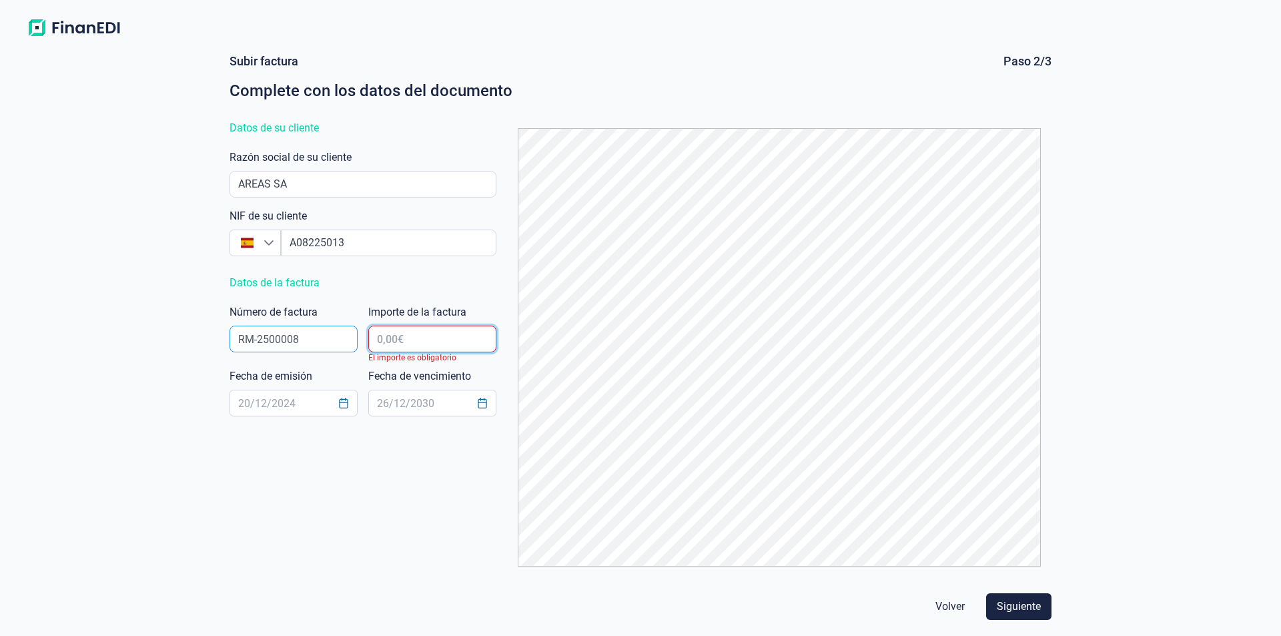
type input "-"
click at [450, 333] on input "text" at bounding box center [432, 339] width 128 height 27
type input "-"
type input "9,00 €"
click at [956, 613] on span "Volver" at bounding box center [950, 607] width 29 height 16
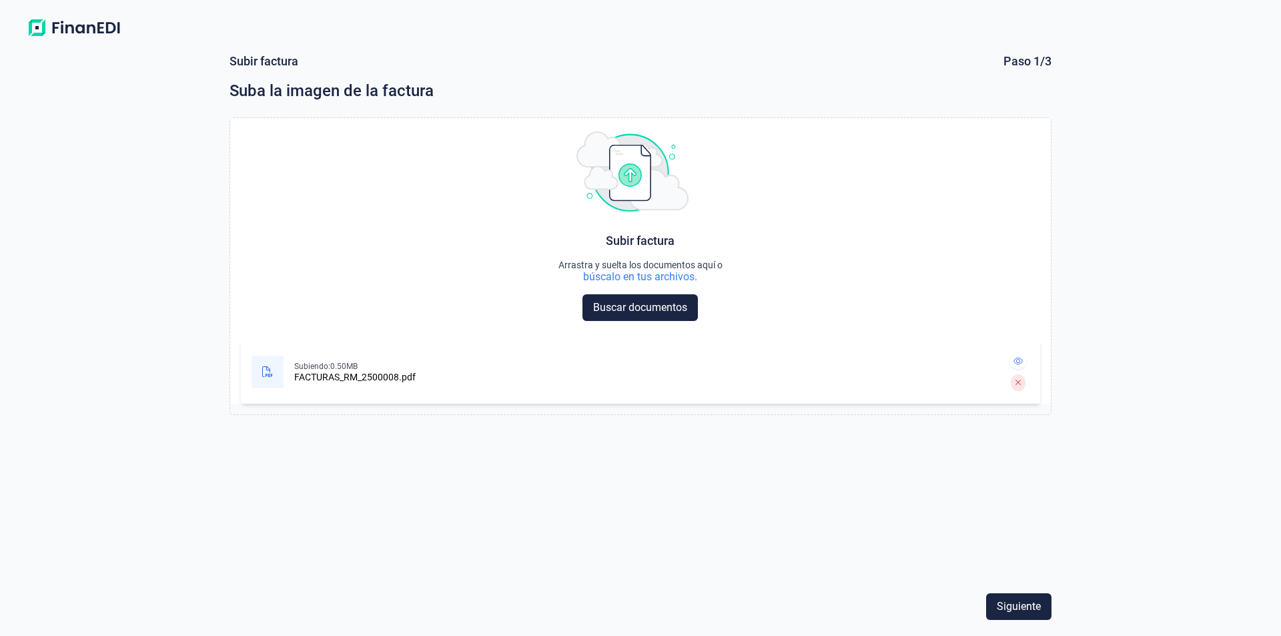
click at [79, 21] on img at bounding box center [73, 28] width 105 height 24
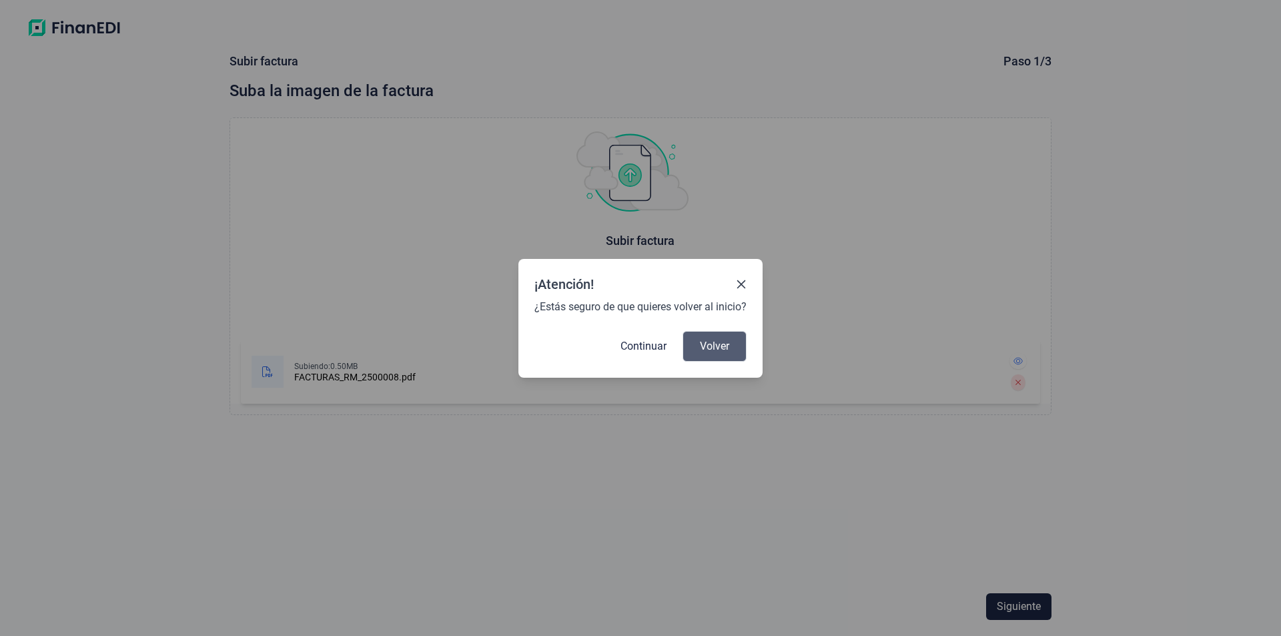
click at [725, 354] on span "Volver" at bounding box center [714, 346] width 29 height 16
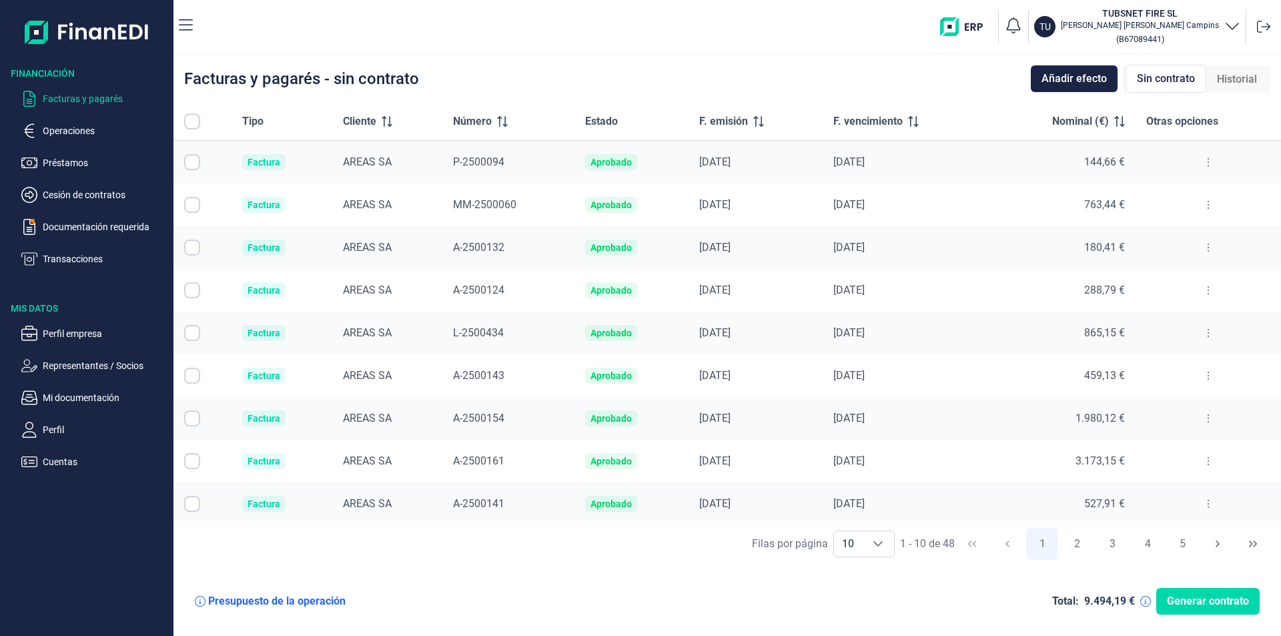
checkbox input "true"
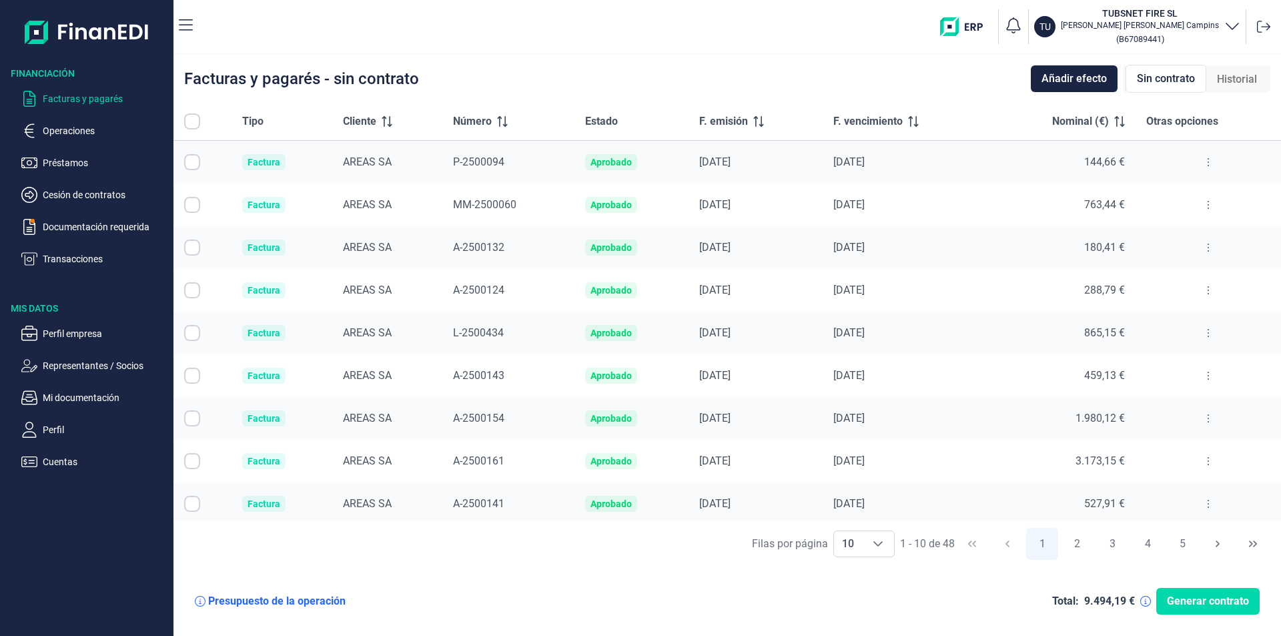
checkbox input "true"
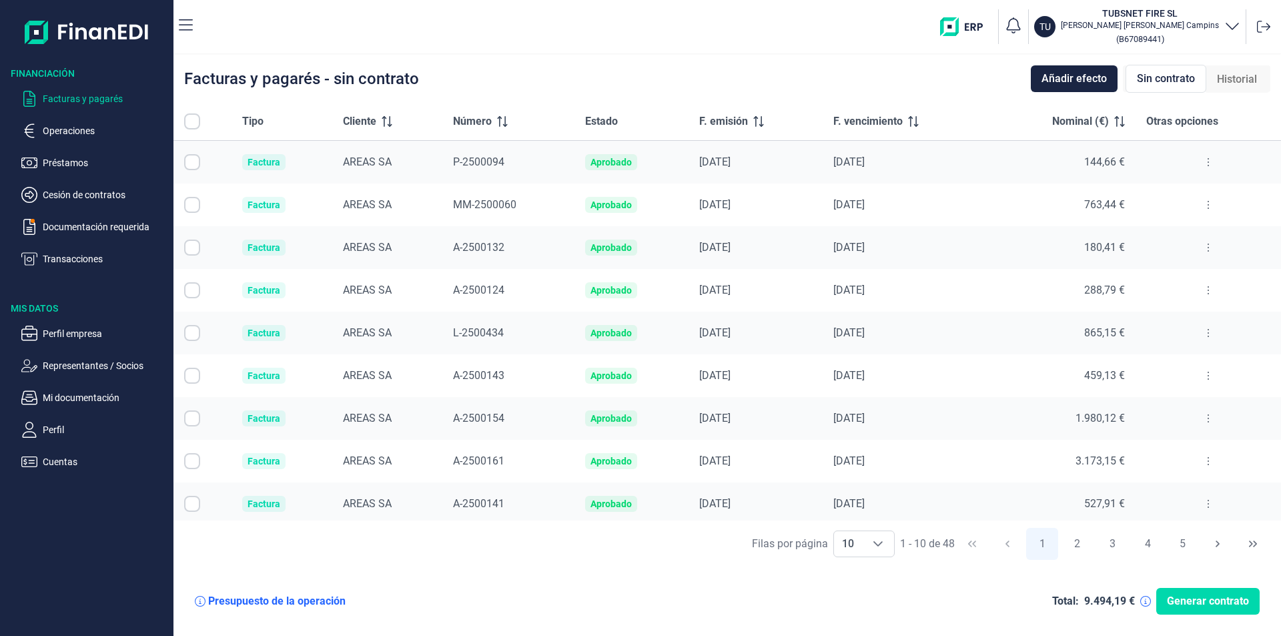
checkbox input "true"
click at [1167, 29] on p "Alexander Garrido Campins" at bounding box center [1140, 25] width 158 height 11
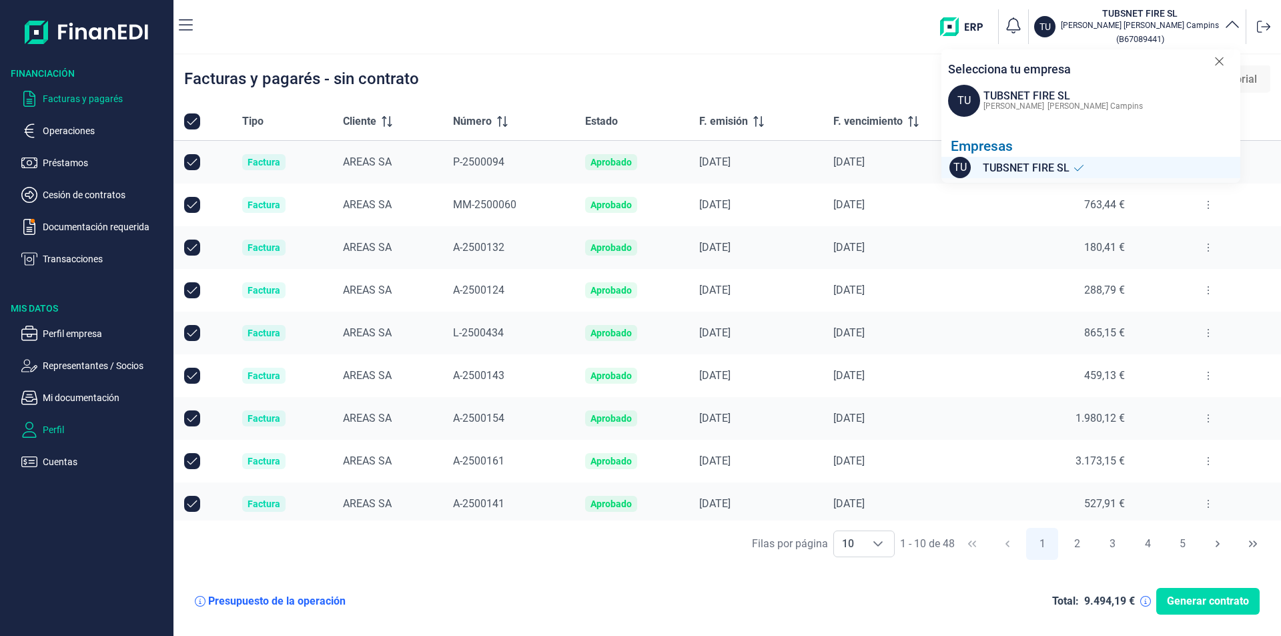
click at [65, 428] on p "Perfil" at bounding box center [105, 430] width 125 height 16
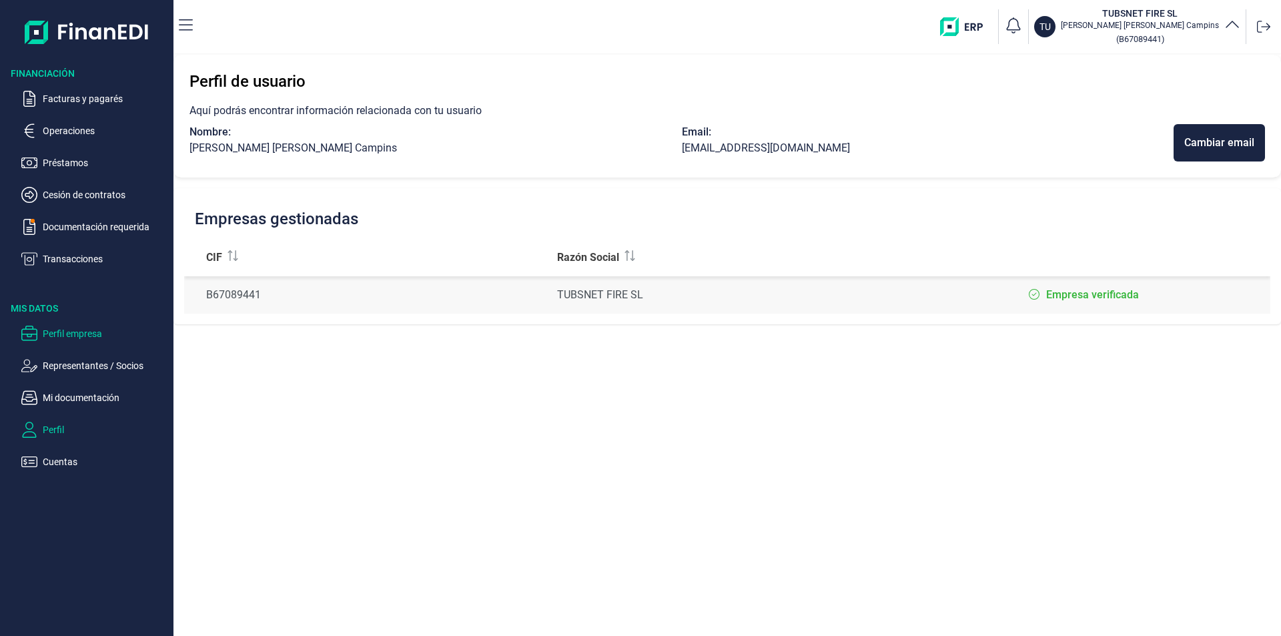
click at [72, 340] on p "Perfil empresa" at bounding box center [105, 334] width 125 height 16
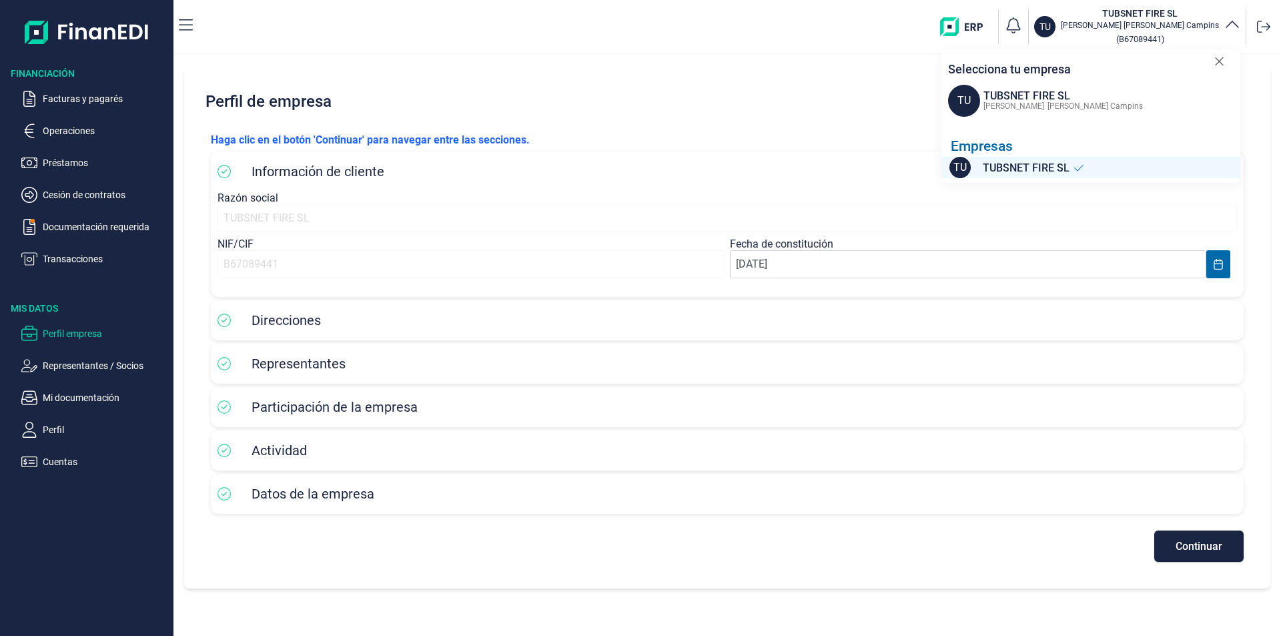
drag, startPoint x: 1201, startPoint y: 539, endPoint x: 1206, endPoint y: 553, distance: 14.8
click at [1201, 539] on button "Continuar" at bounding box center [1199, 546] width 89 height 31
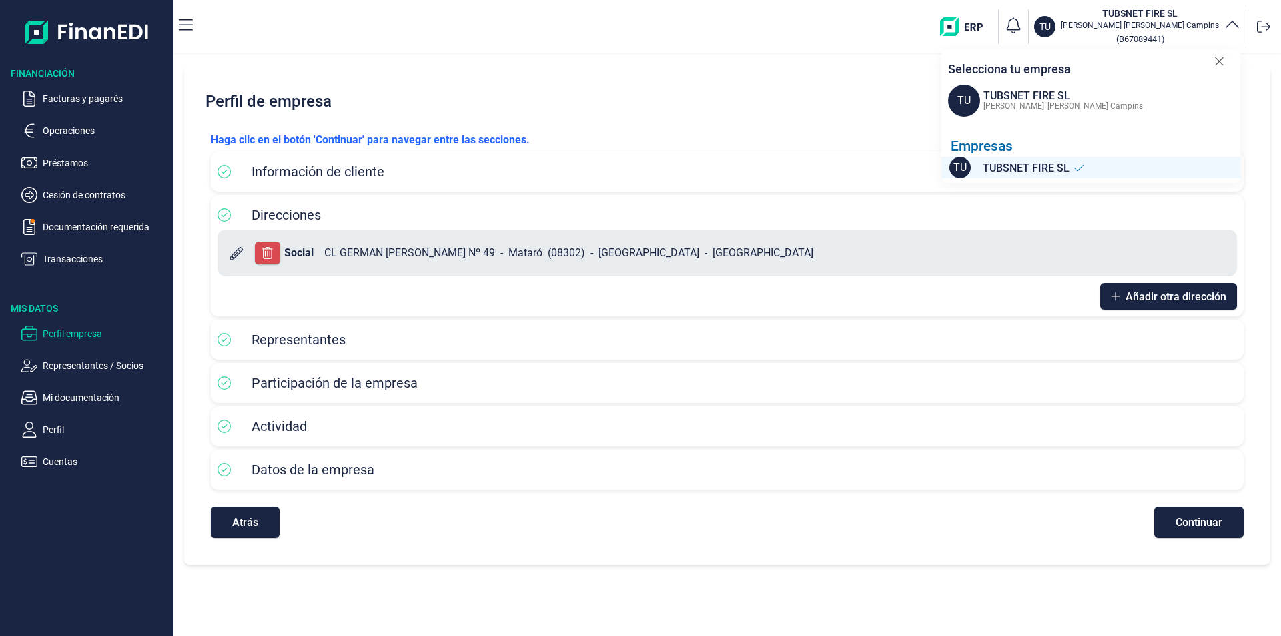
click at [1206, 553] on div "Perfil de empresa Haga clic en el botón 'Continuar' para navegar entre las secc…" at bounding box center [727, 314] width 1086 height 499
click at [1208, 519] on span "Continuar" at bounding box center [1199, 522] width 47 height 10
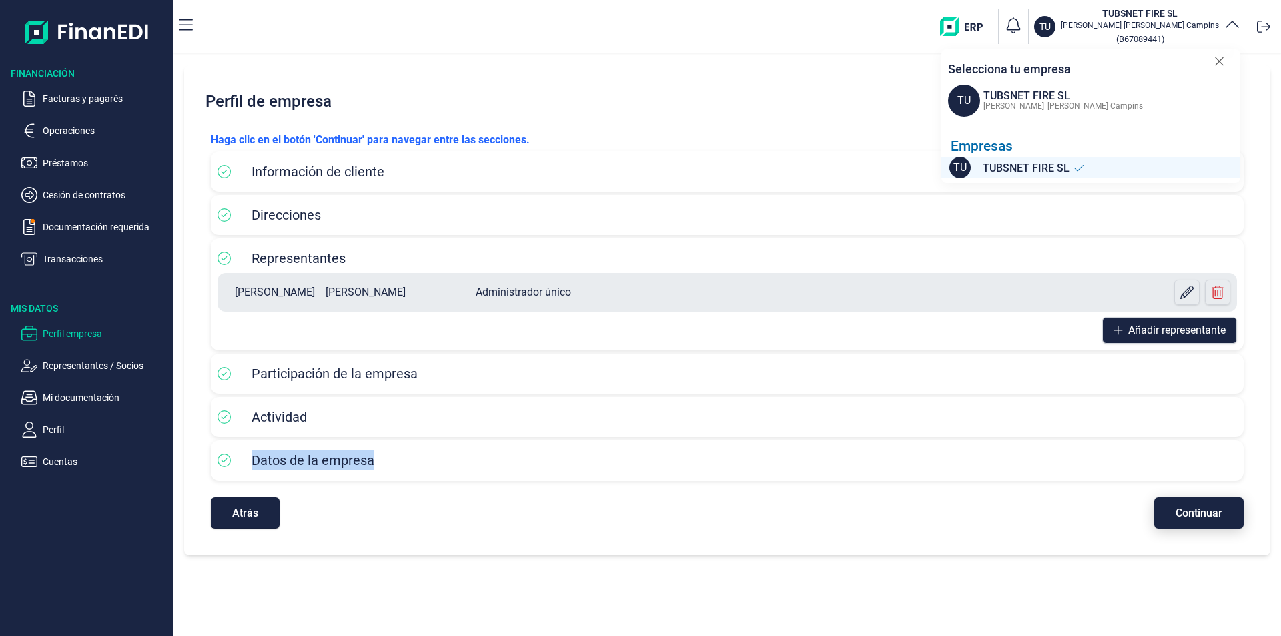
click at [1212, 526] on button "Continuar" at bounding box center [1199, 512] width 89 height 31
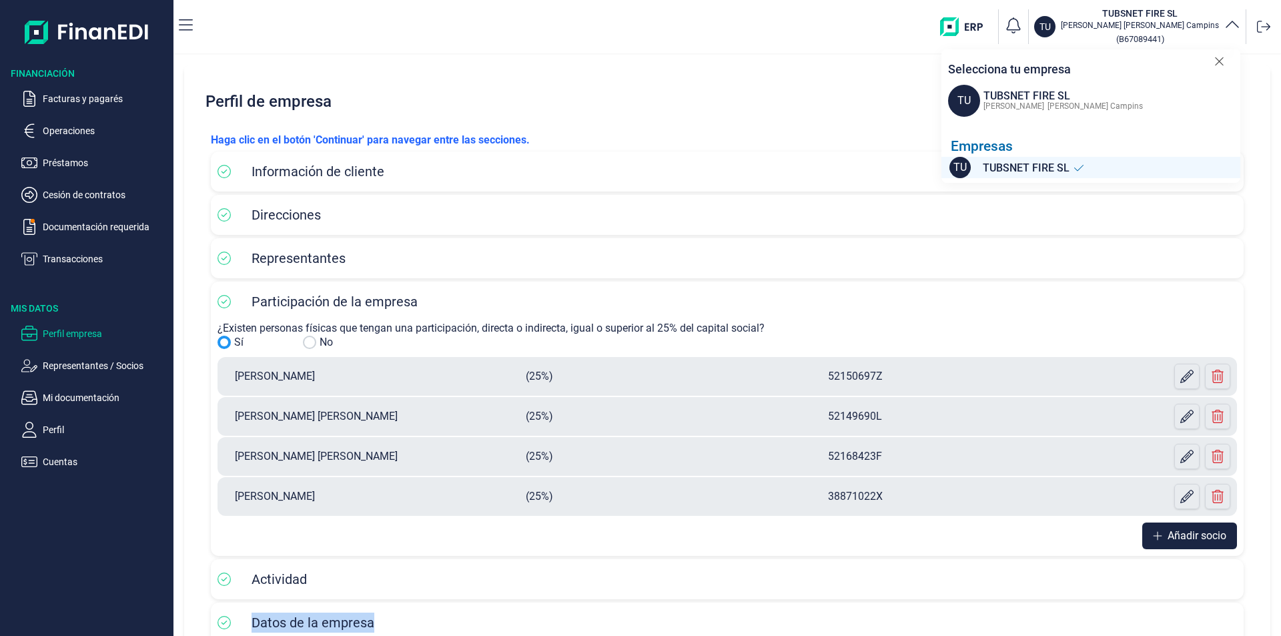
scroll to position [81, 0]
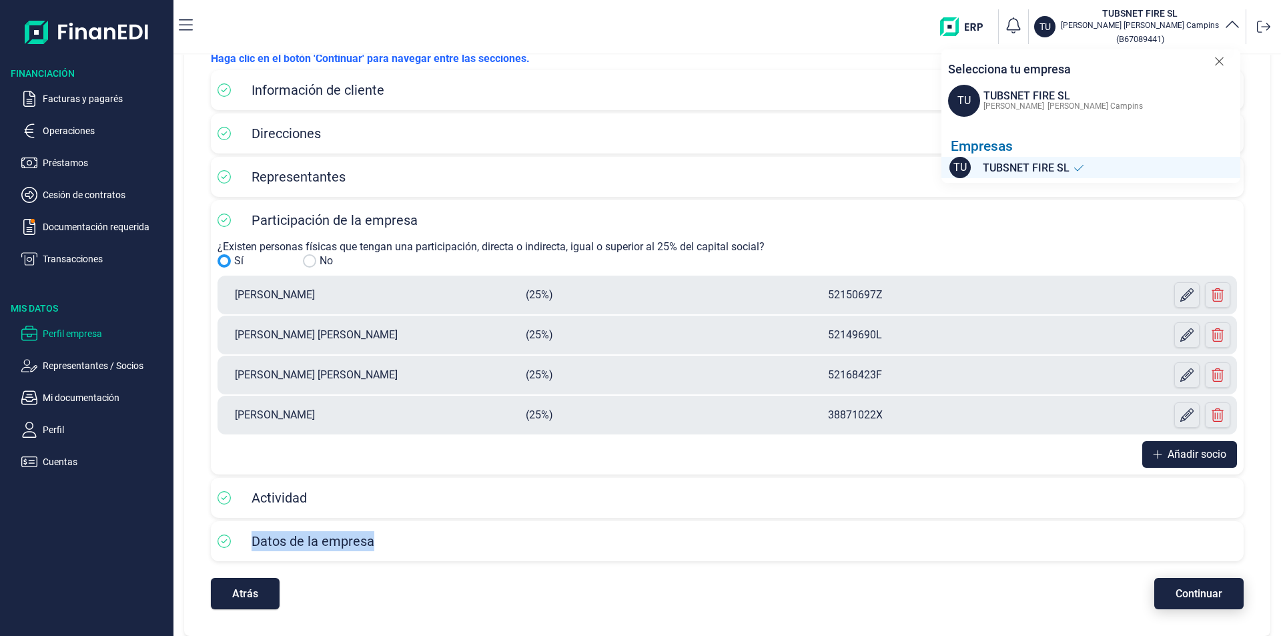
click at [1211, 589] on span "Continuar" at bounding box center [1199, 594] width 47 height 10
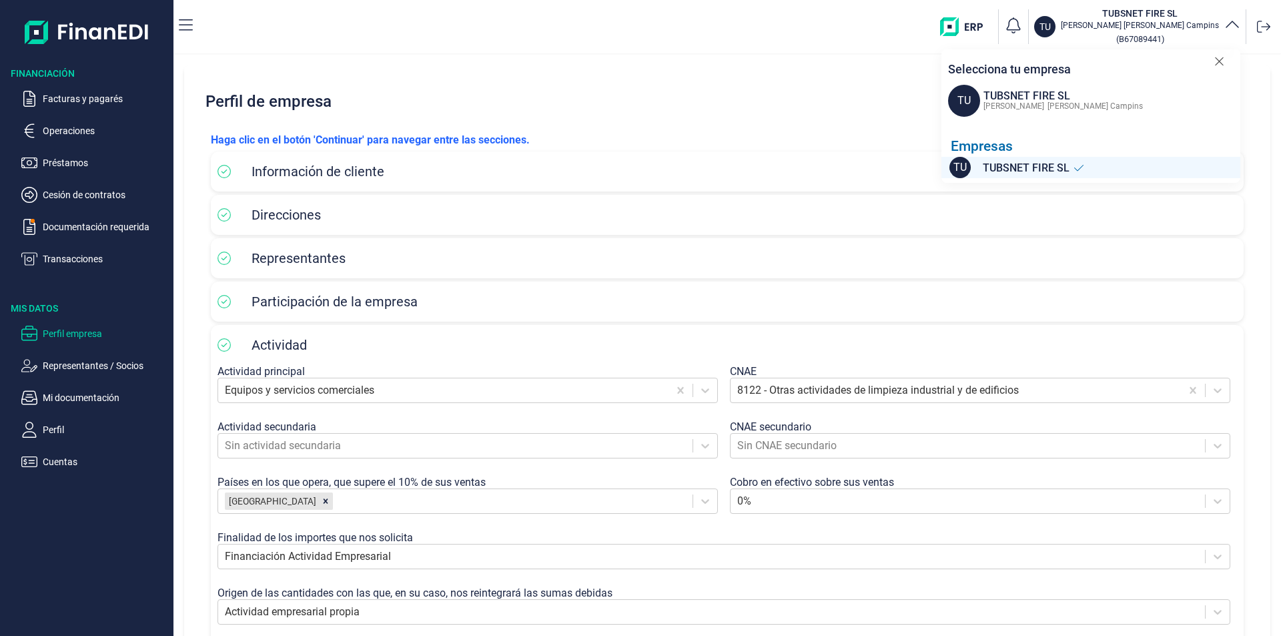
scroll to position [125, 0]
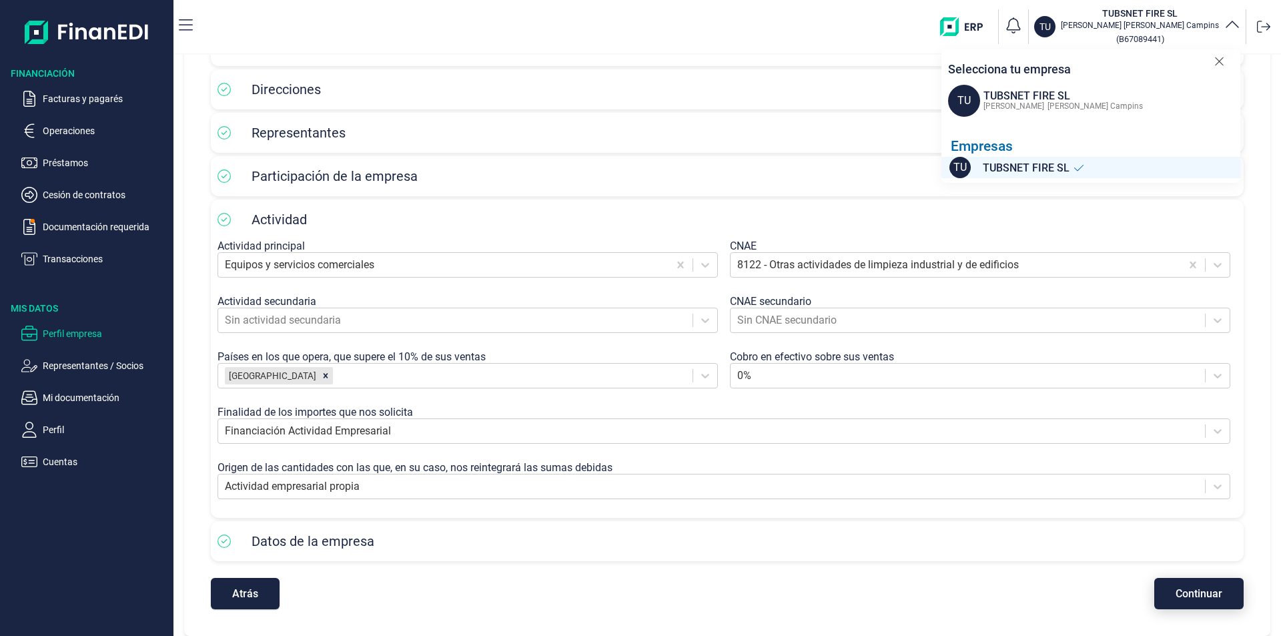
click at [1212, 598] on span "Continuar" at bounding box center [1199, 594] width 47 height 10
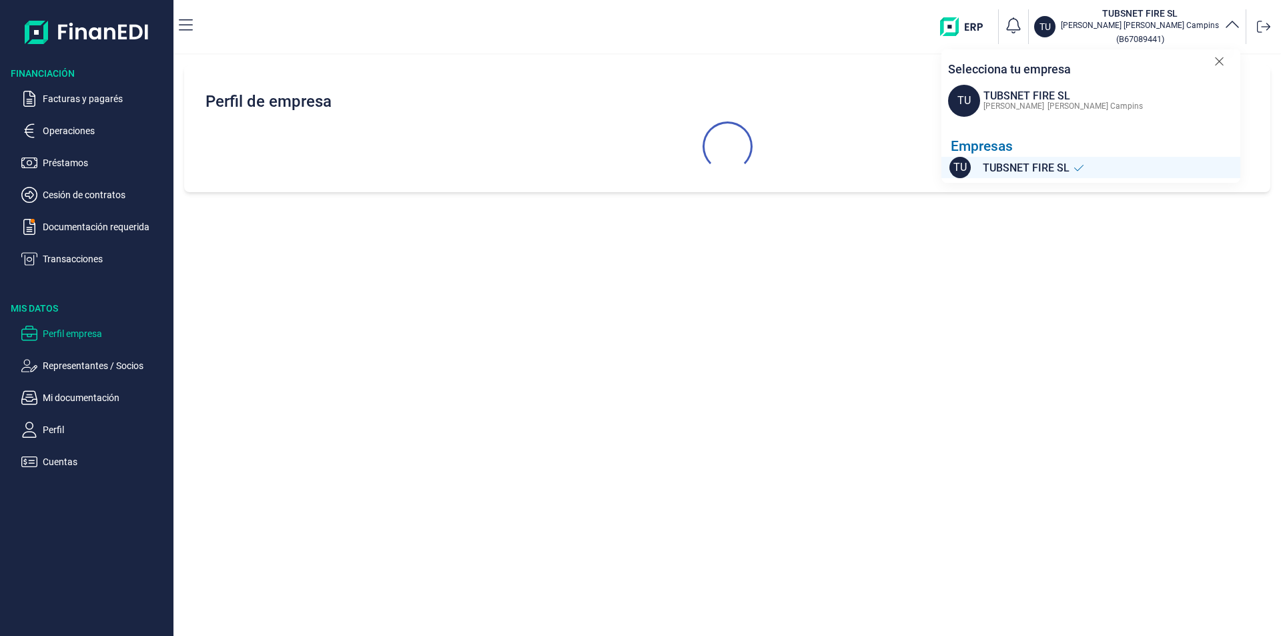
scroll to position [0, 0]
select select "ES"
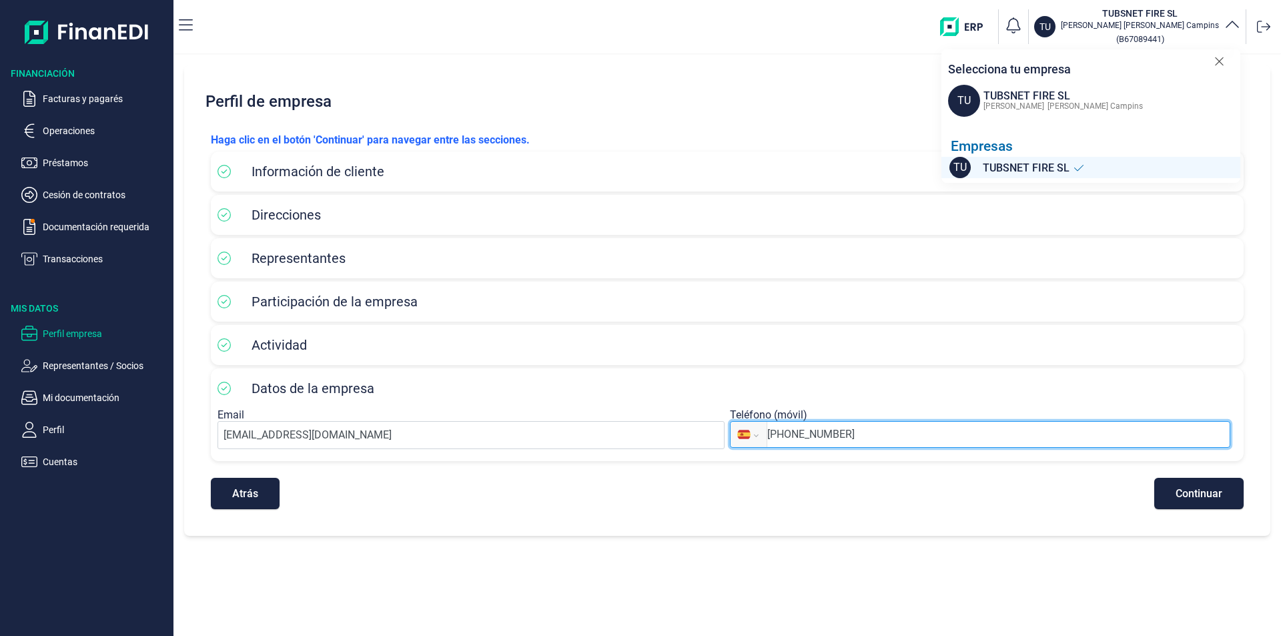
drag, startPoint x: 878, startPoint y: 439, endPoint x: 396, endPoint y: 370, distance: 486.1
click at [393, 372] on div "Datos de la empresa Email gestiona@tubsnet.com Teléfono (móvil) Internacional A…" at bounding box center [727, 414] width 1033 height 93
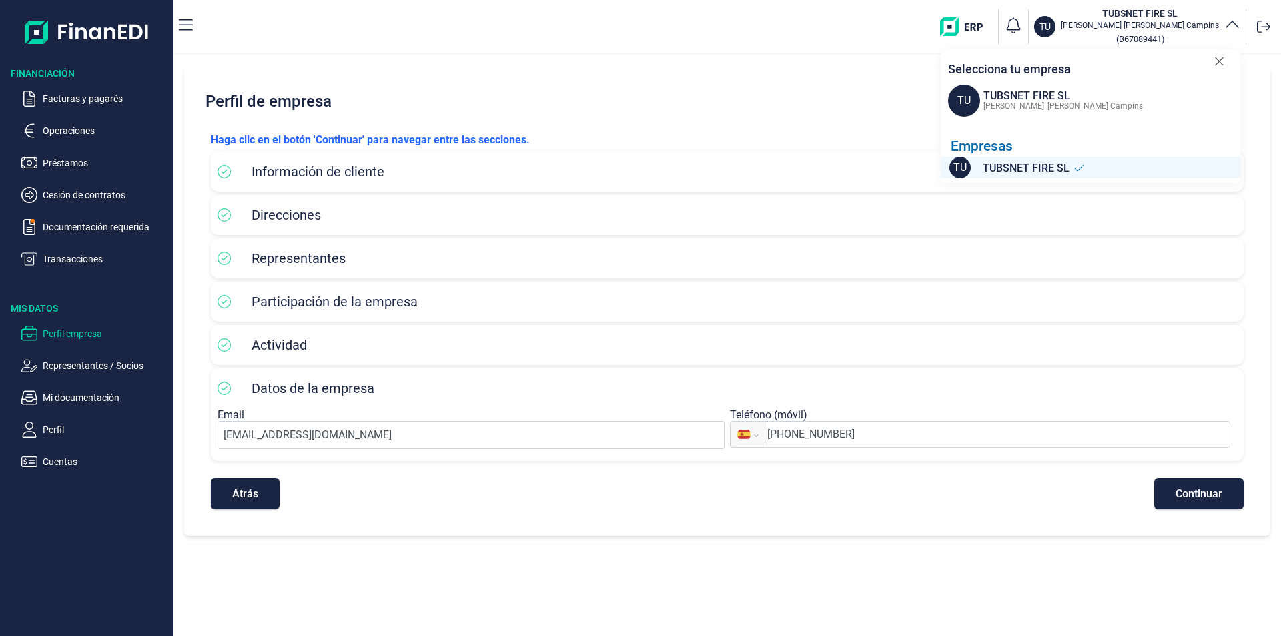
click at [107, 51] on img at bounding box center [87, 32] width 125 height 43
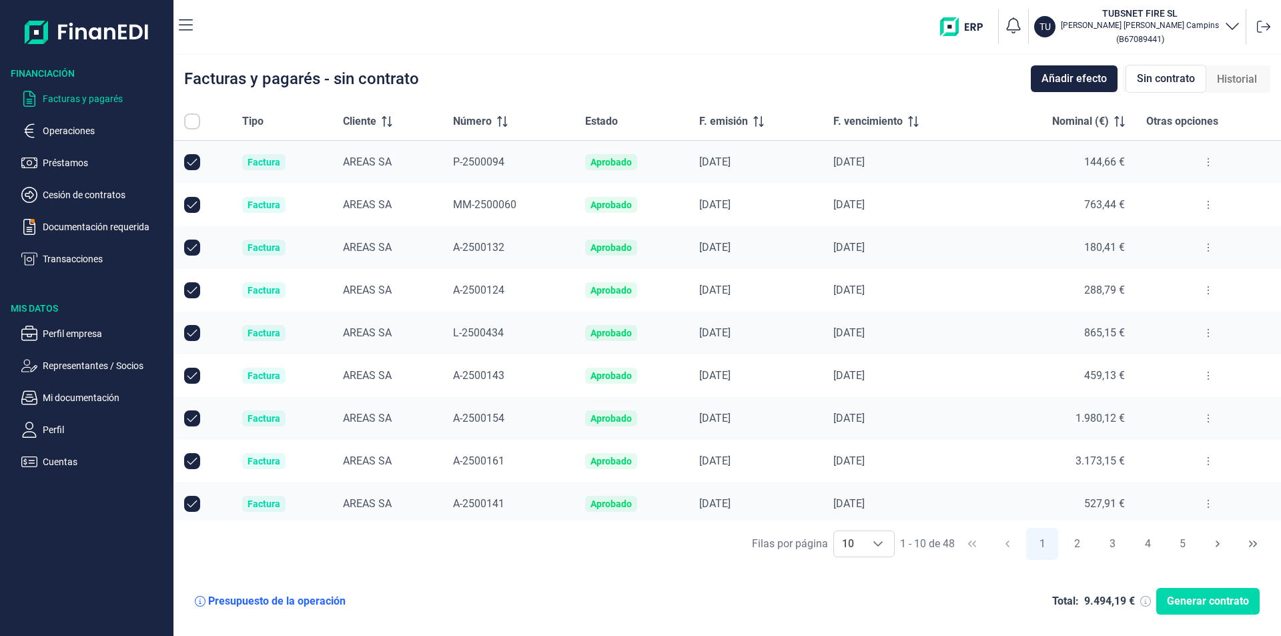
checkbox input "true"
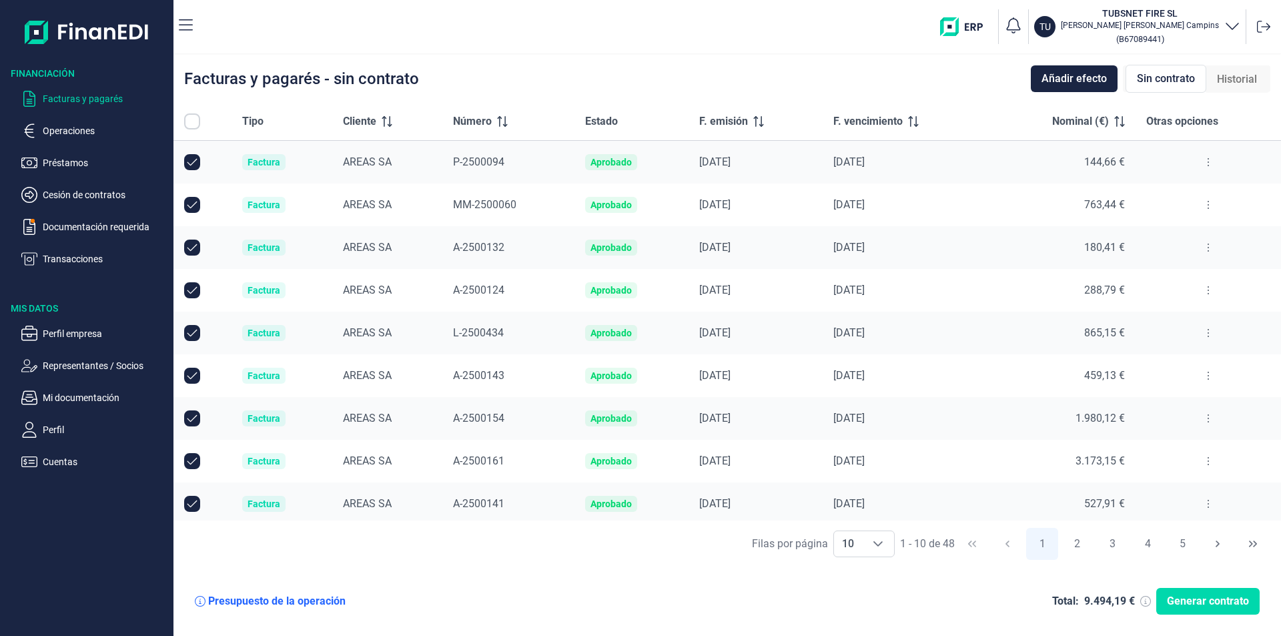
checkbox input "true"
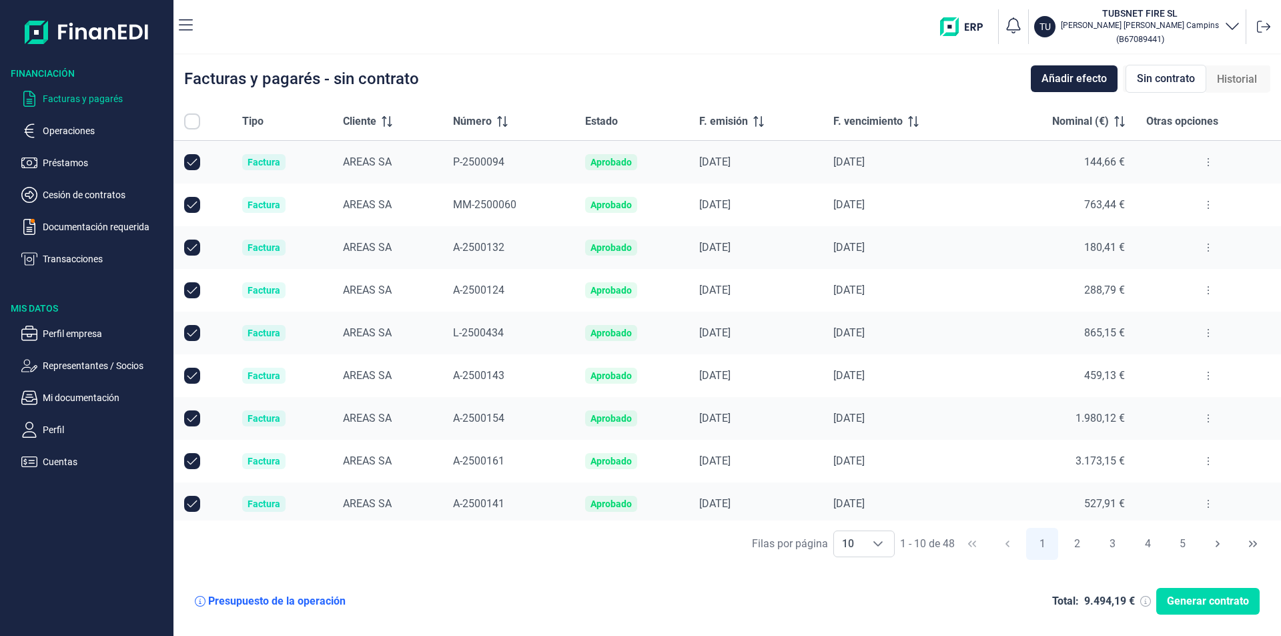
checkbox input "true"
click at [196, 24] on nav "TU TUBSNET FIRE [PERSON_NAME] Campins ( B67089441 )" at bounding box center [728, 26] width 1108 height 53
click at [192, 22] on icon "button" at bounding box center [186, 25] width 14 height 16
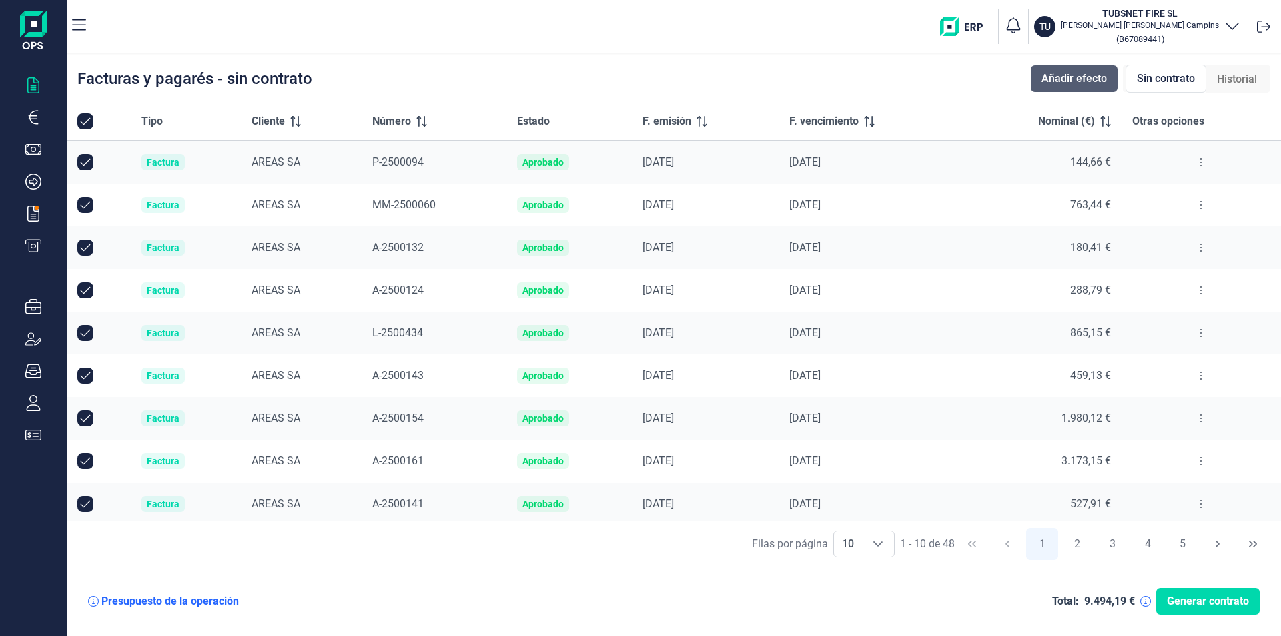
click at [1093, 68] on button "Añadir efecto" at bounding box center [1074, 78] width 87 height 27
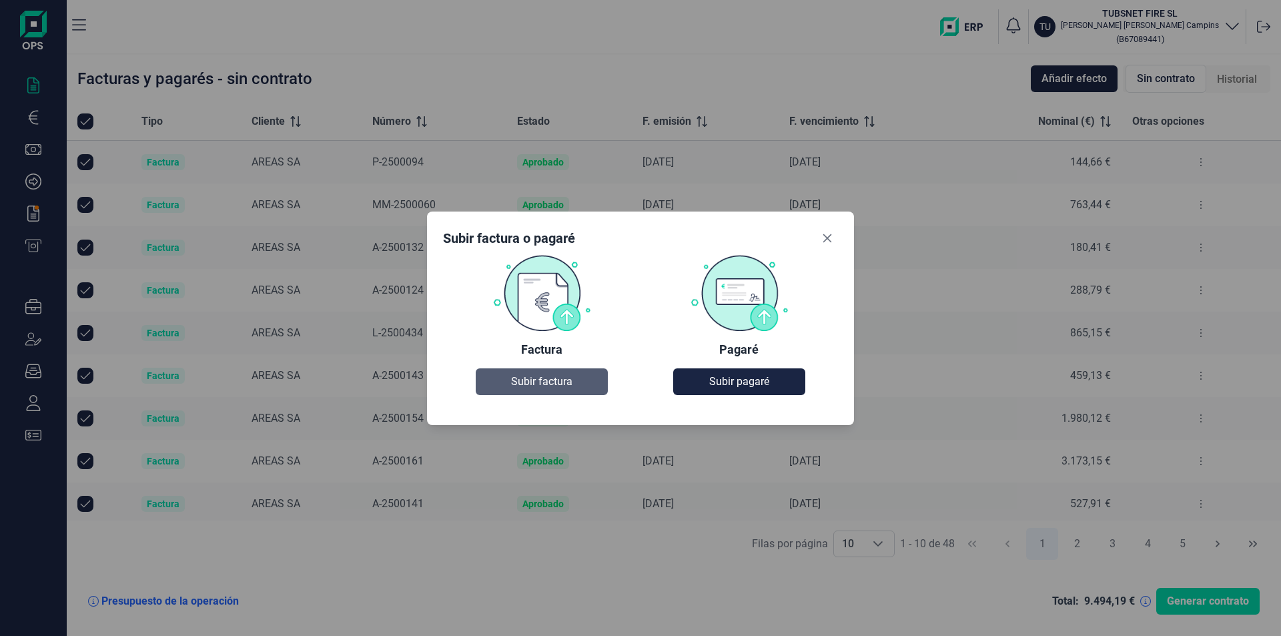
click at [569, 371] on button "Subir factura" at bounding box center [541, 381] width 131 height 27
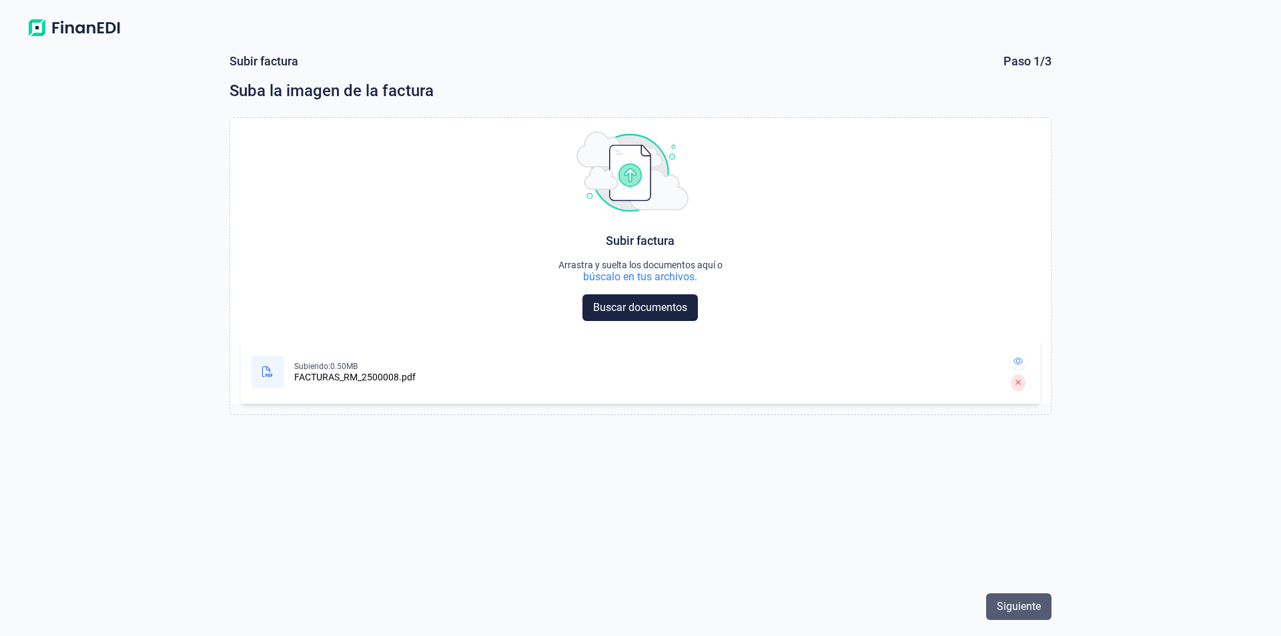
click at [1035, 597] on button "Siguiente" at bounding box center [1018, 606] width 65 height 27
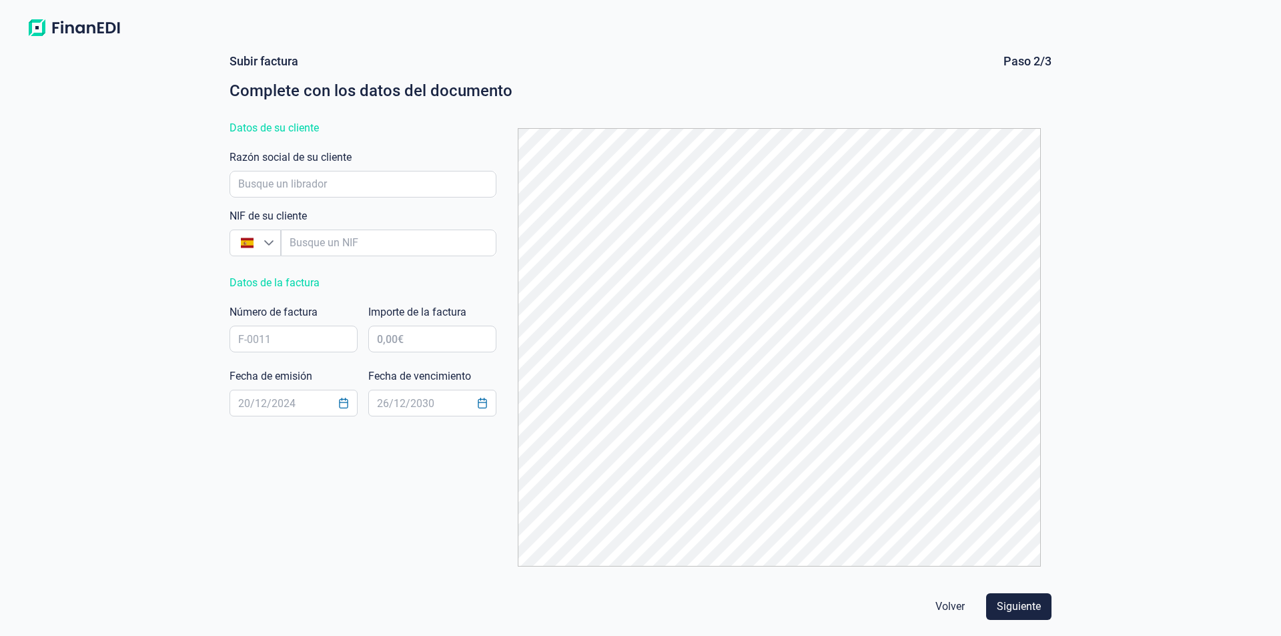
click at [281, 286] on div "Datos de la factura" at bounding box center [363, 282] width 267 height 21
click at [332, 220] on div "NIF de su cliente España España" at bounding box center [363, 232] width 267 height 48
click at [313, 178] on input "empresaAutocomplete" at bounding box center [363, 184] width 267 height 27
